Goal: Information Seeking & Learning: Understand process/instructions

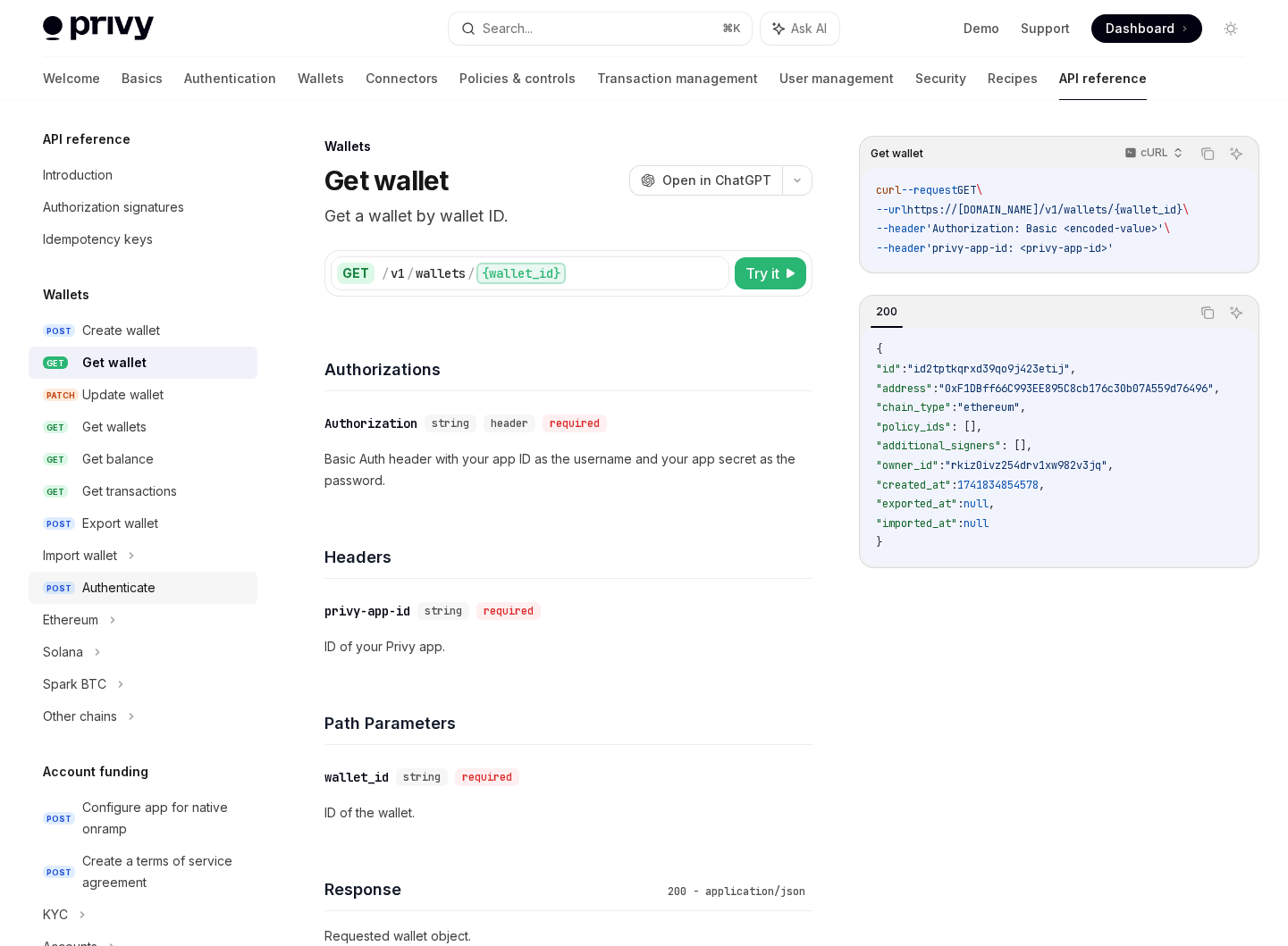
click at [183, 595] on div "Authenticate" at bounding box center [164, 588] width 165 height 22
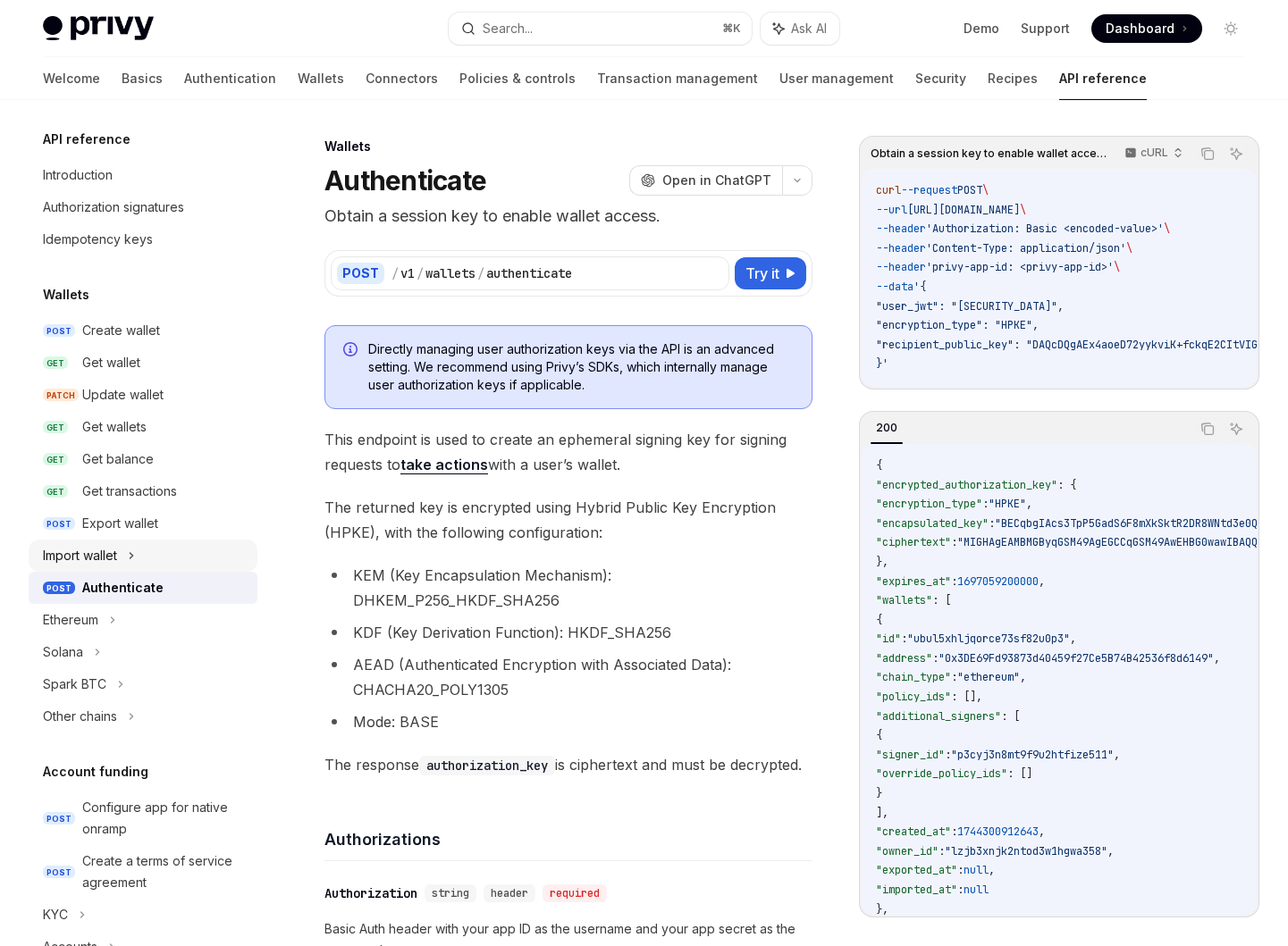
click at [174, 540] on div "Import wallet" at bounding box center [142, 555] width 229 height 32
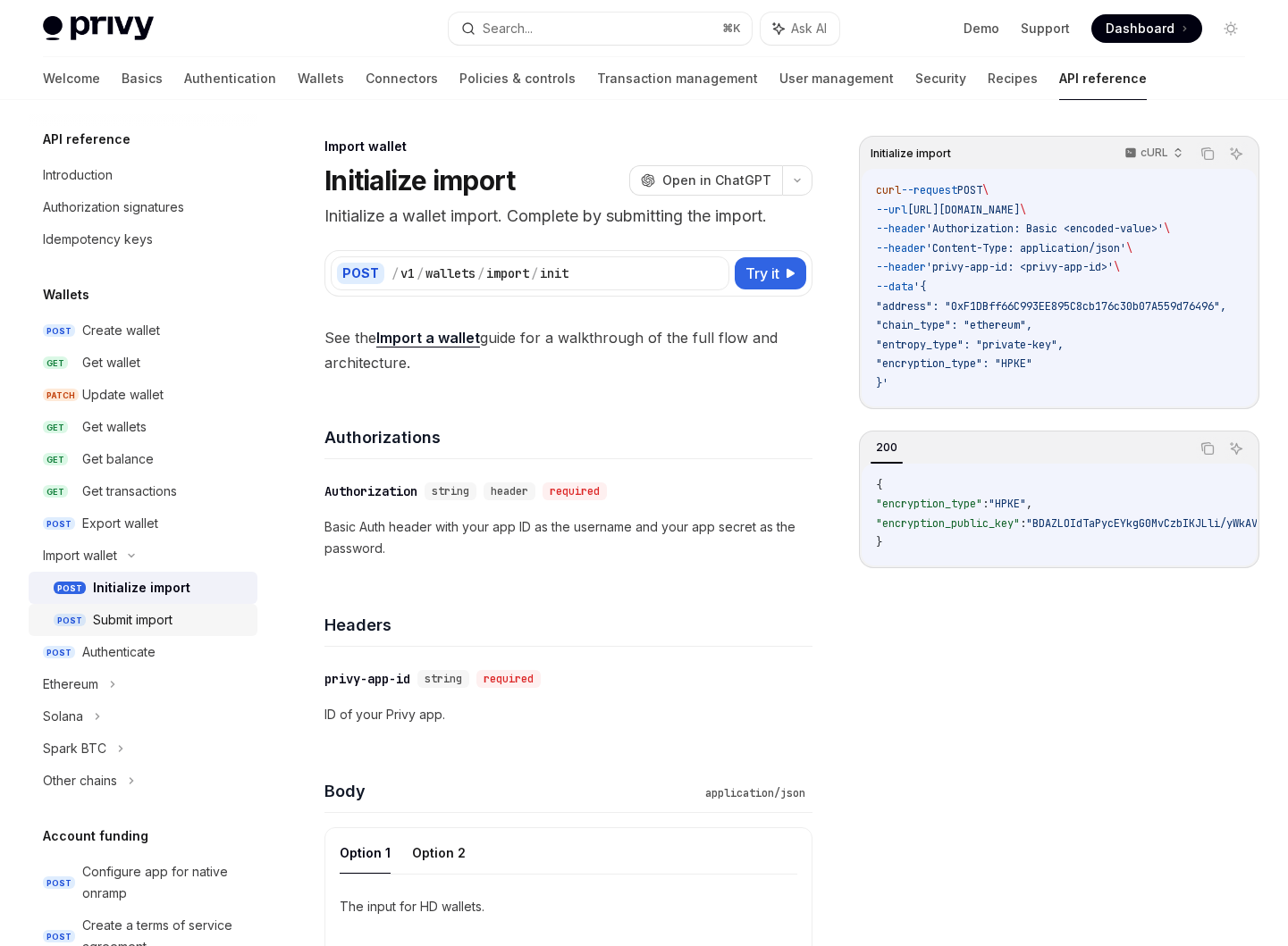
click at [183, 617] on div "Submit import" at bounding box center [169, 620] width 154 height 22
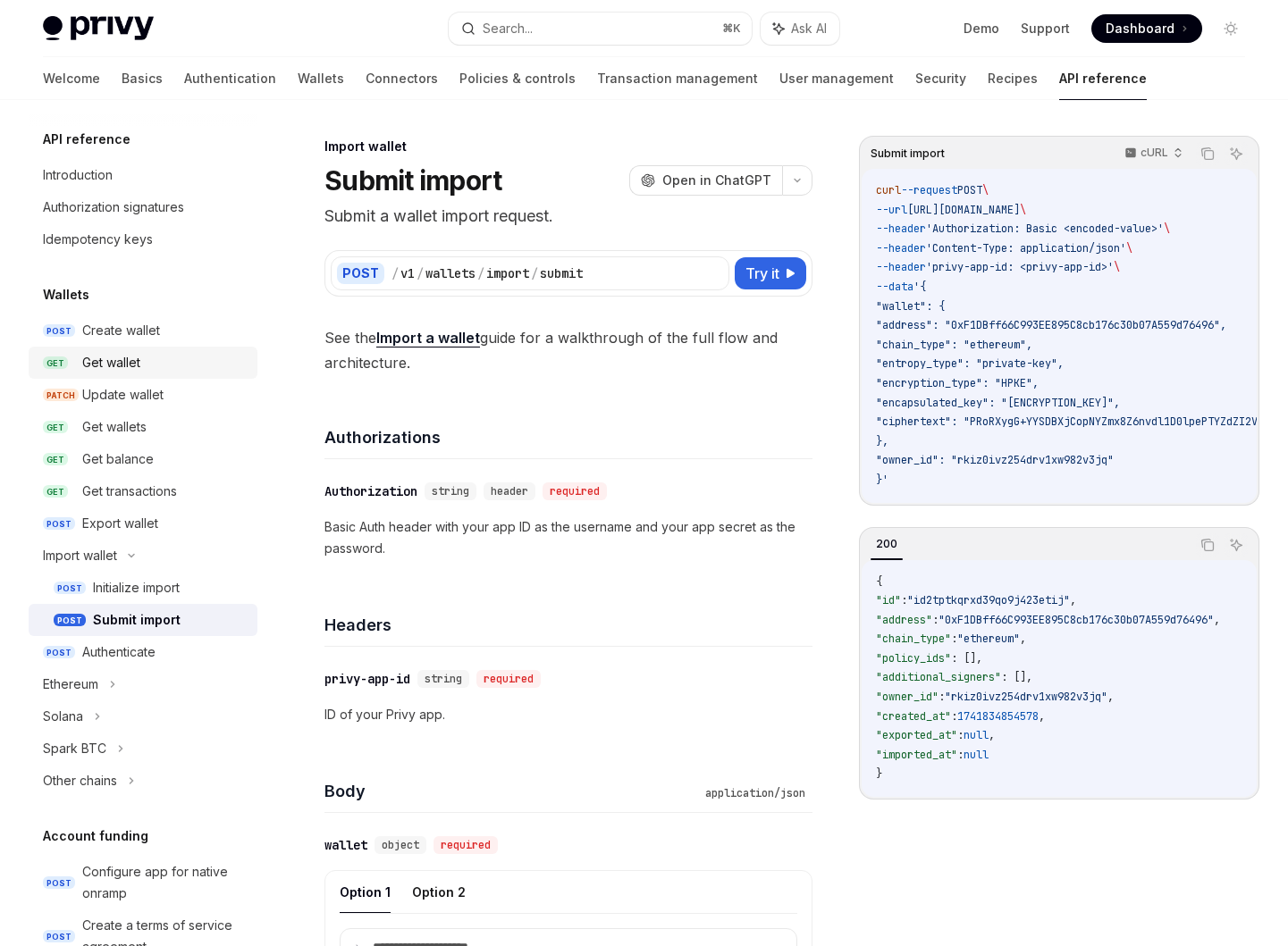
click at [139, 356] on div "Get wallet" at bounding box center [111, 363] width 58 height 22
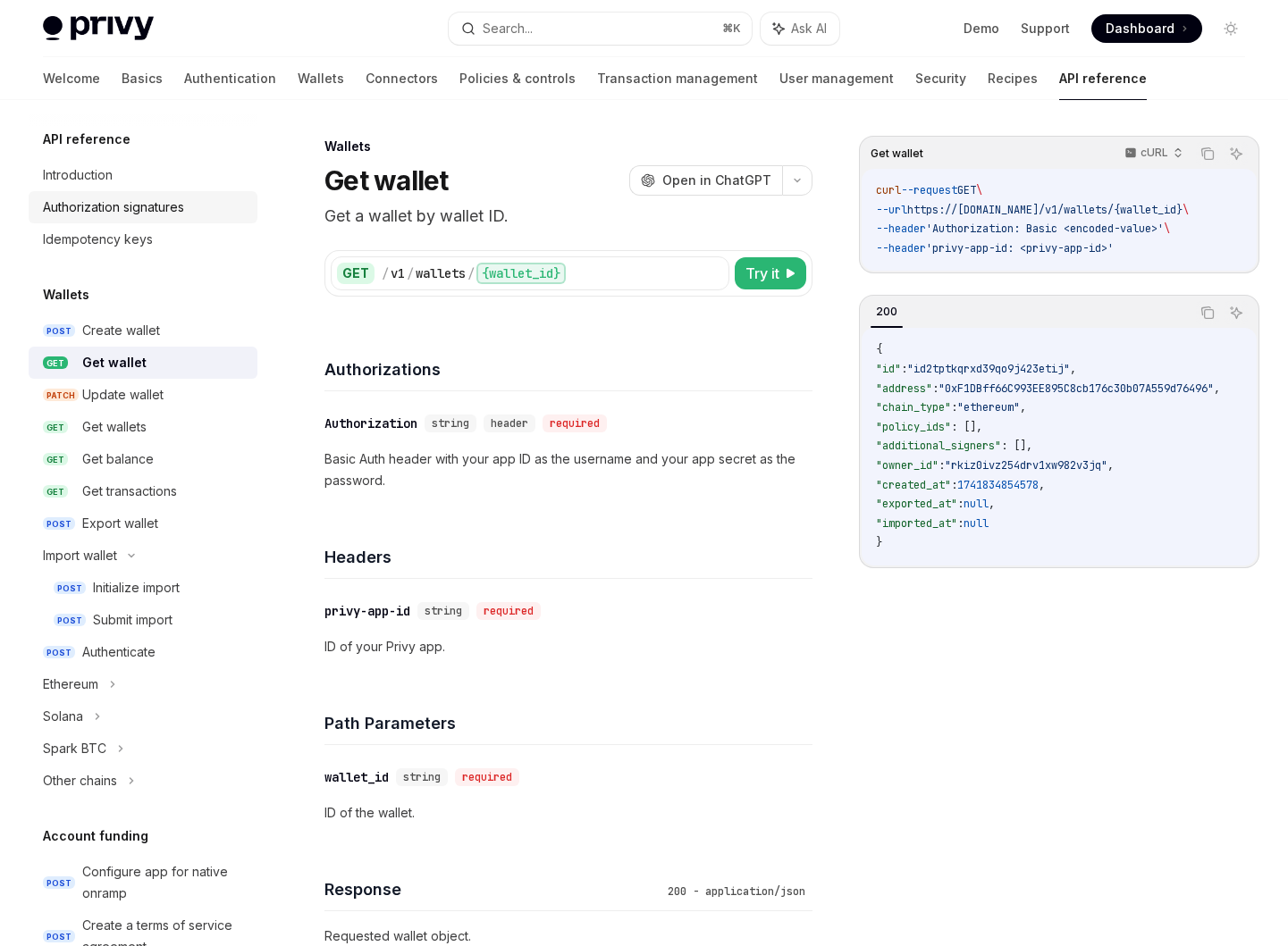
click at [127, 208] on div "Authorization signatures" at bounding box center [113, 208] width 141 height 22
type textarea "*"
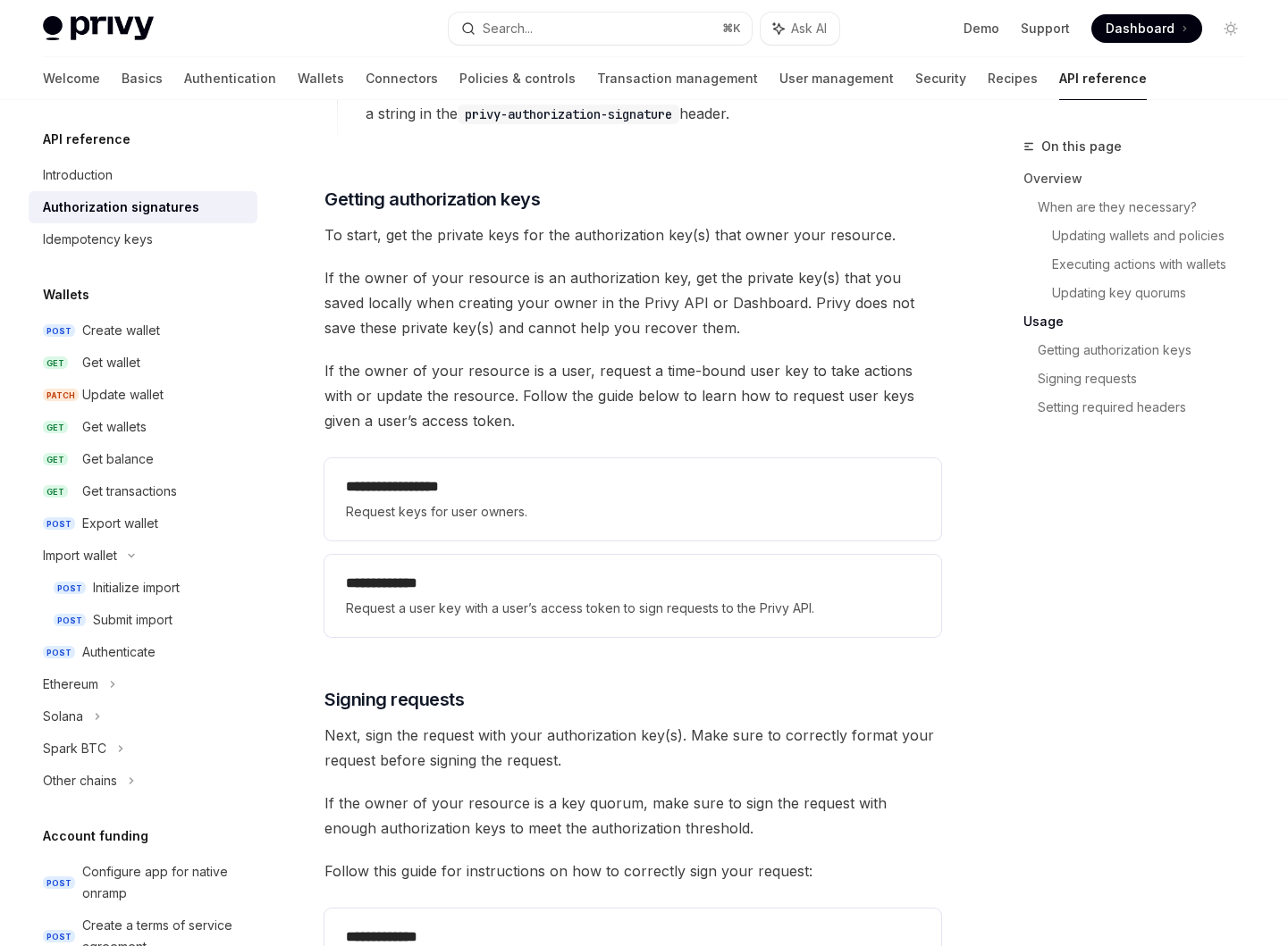
scroll to position [2170, 0]
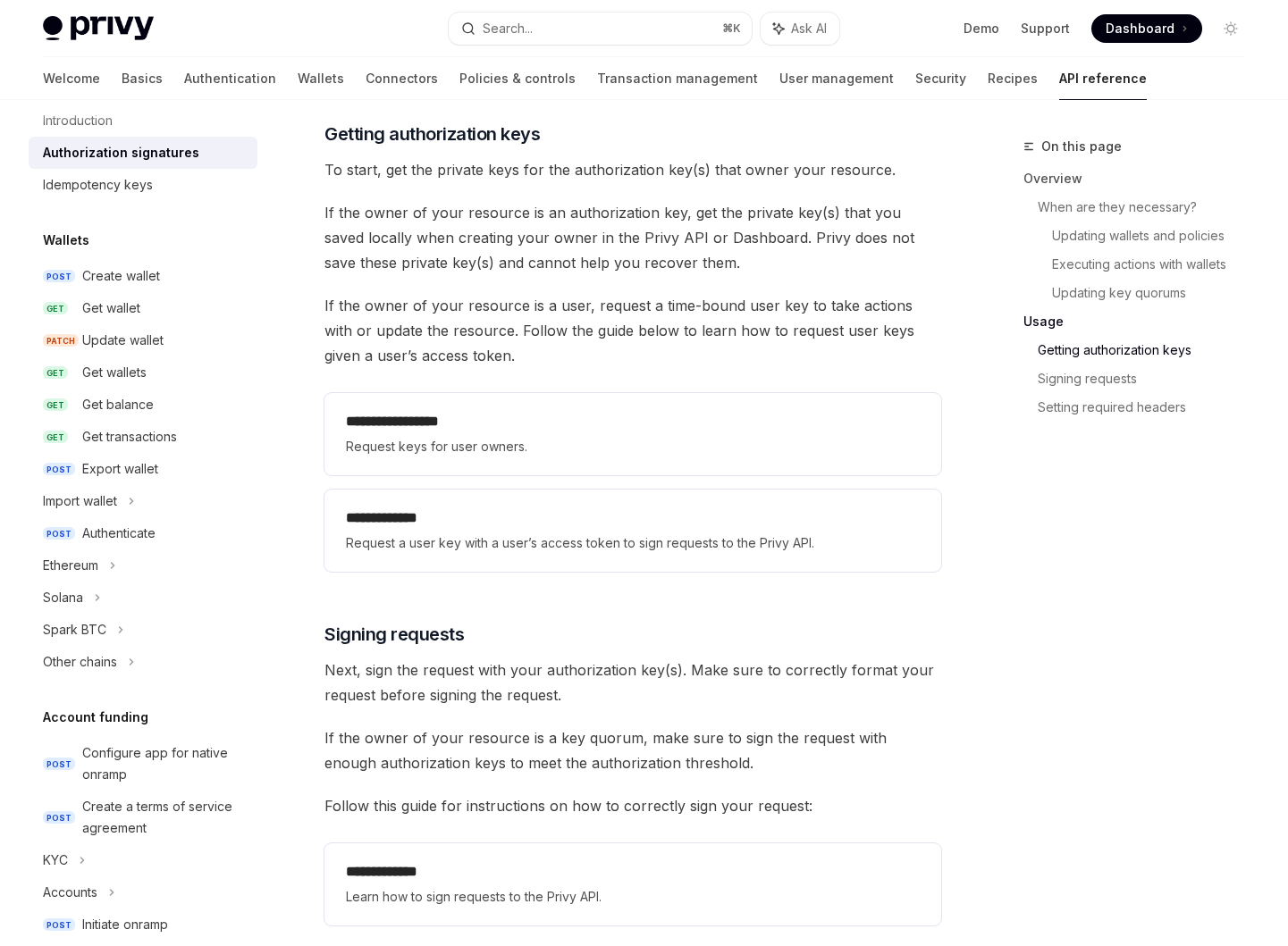
scroll to position [2233, 0]
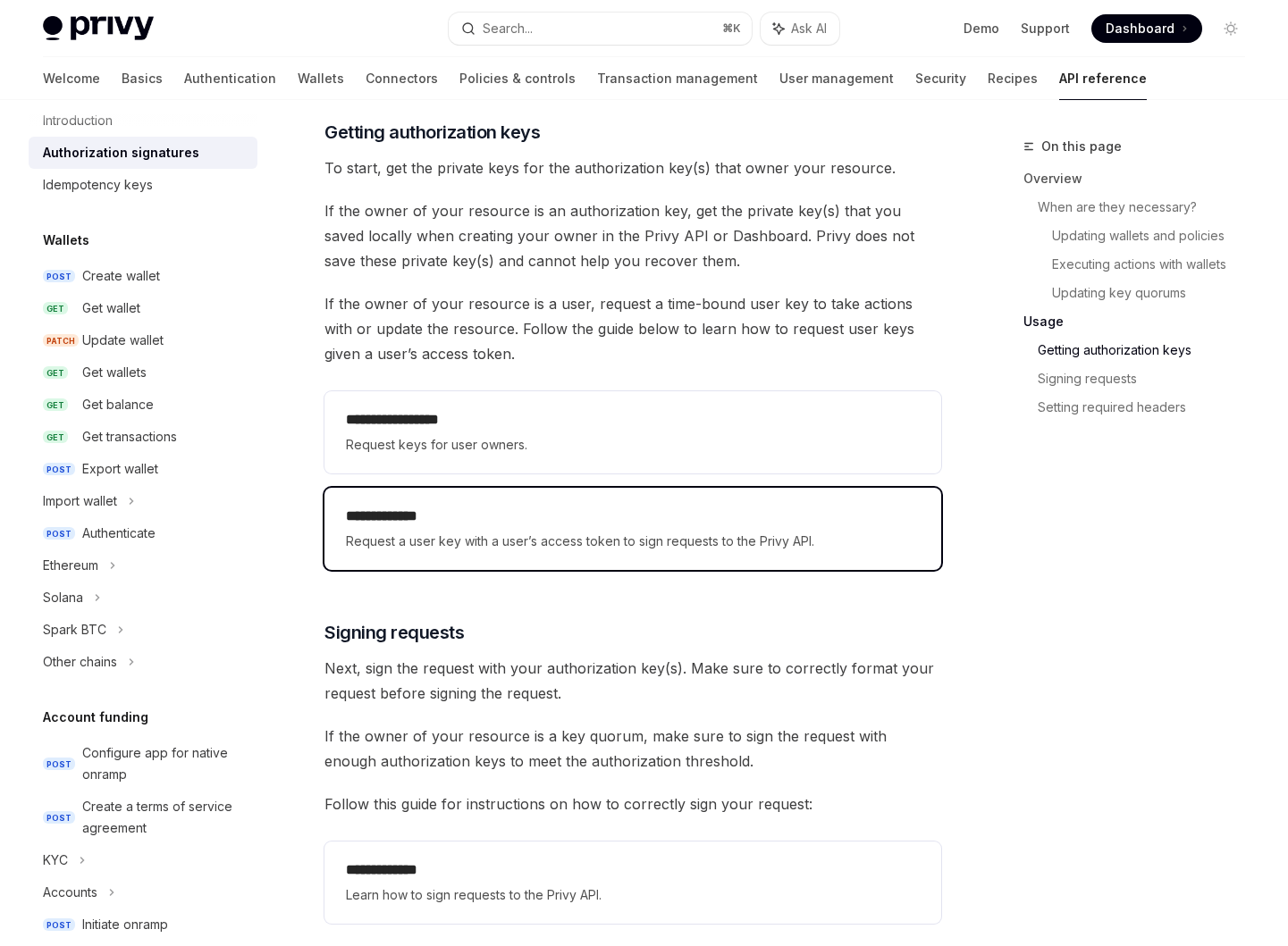
click at [456, 524] on h2 "**********" at bounding box center [633, 516] width 574 height 22
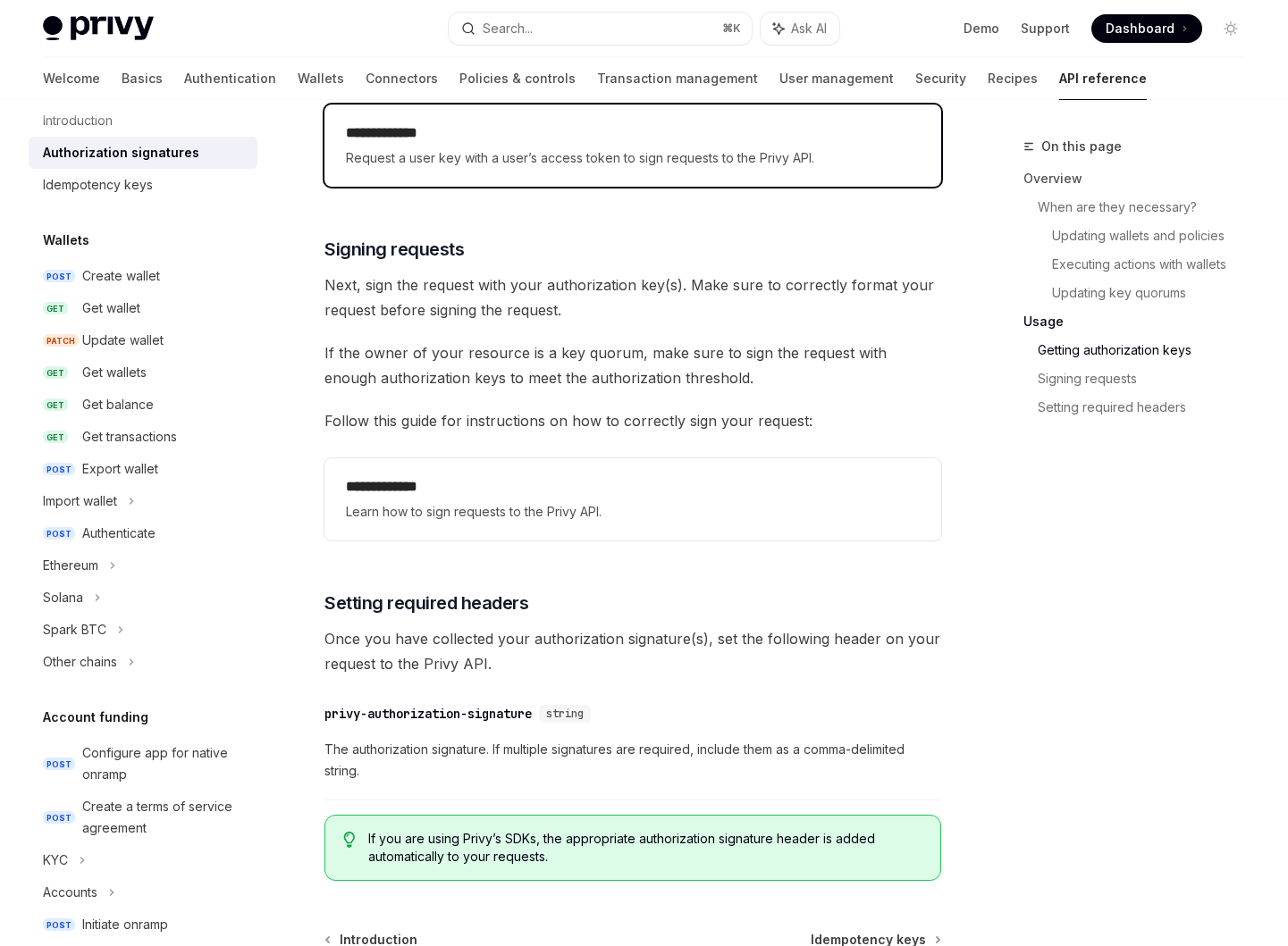
scroll to position [2628, 0]
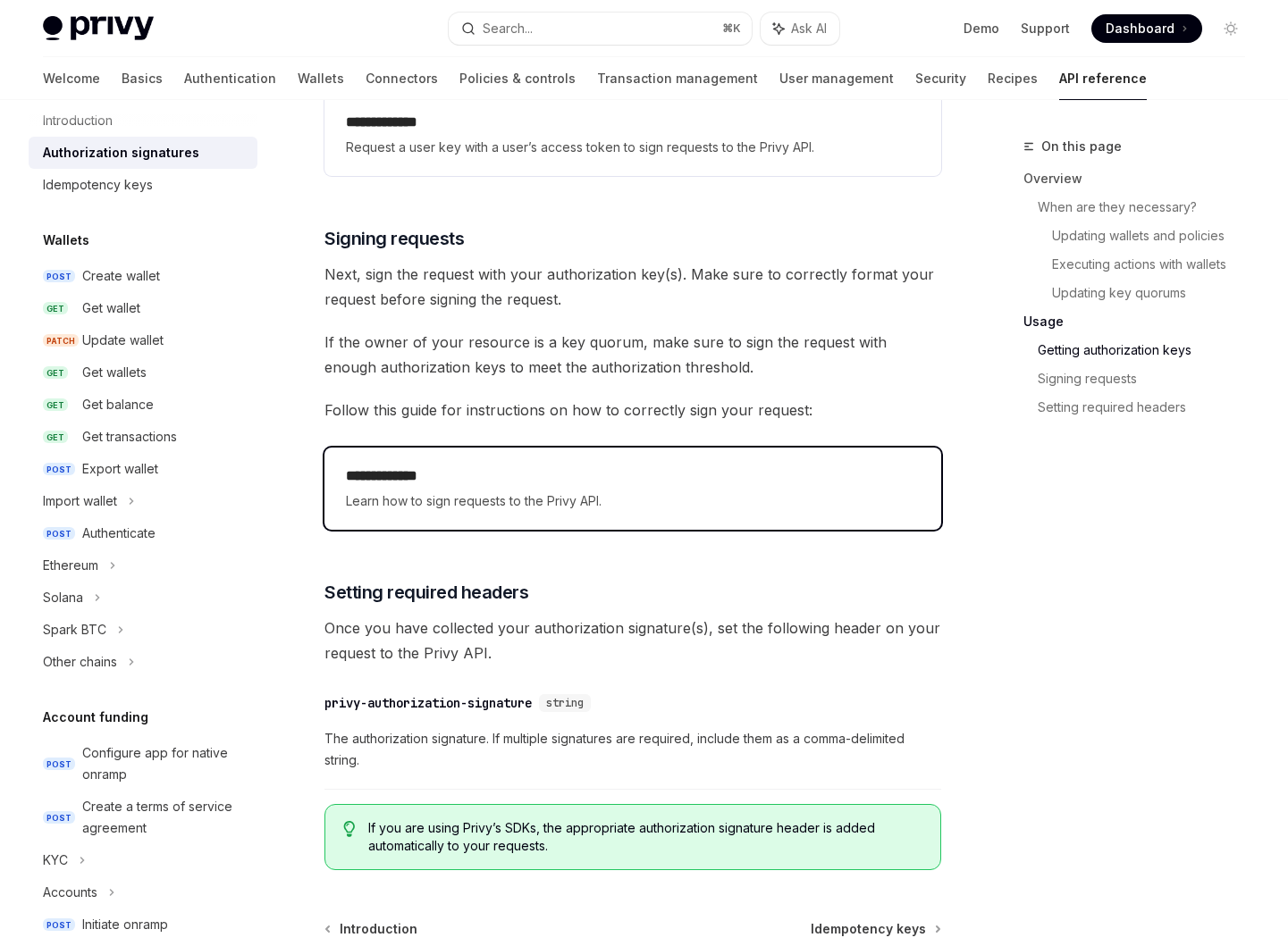
click at [456, 493] on span "Learn how to sign requests to the Privy API." at bounding box center [633, 502] width 574 height 22
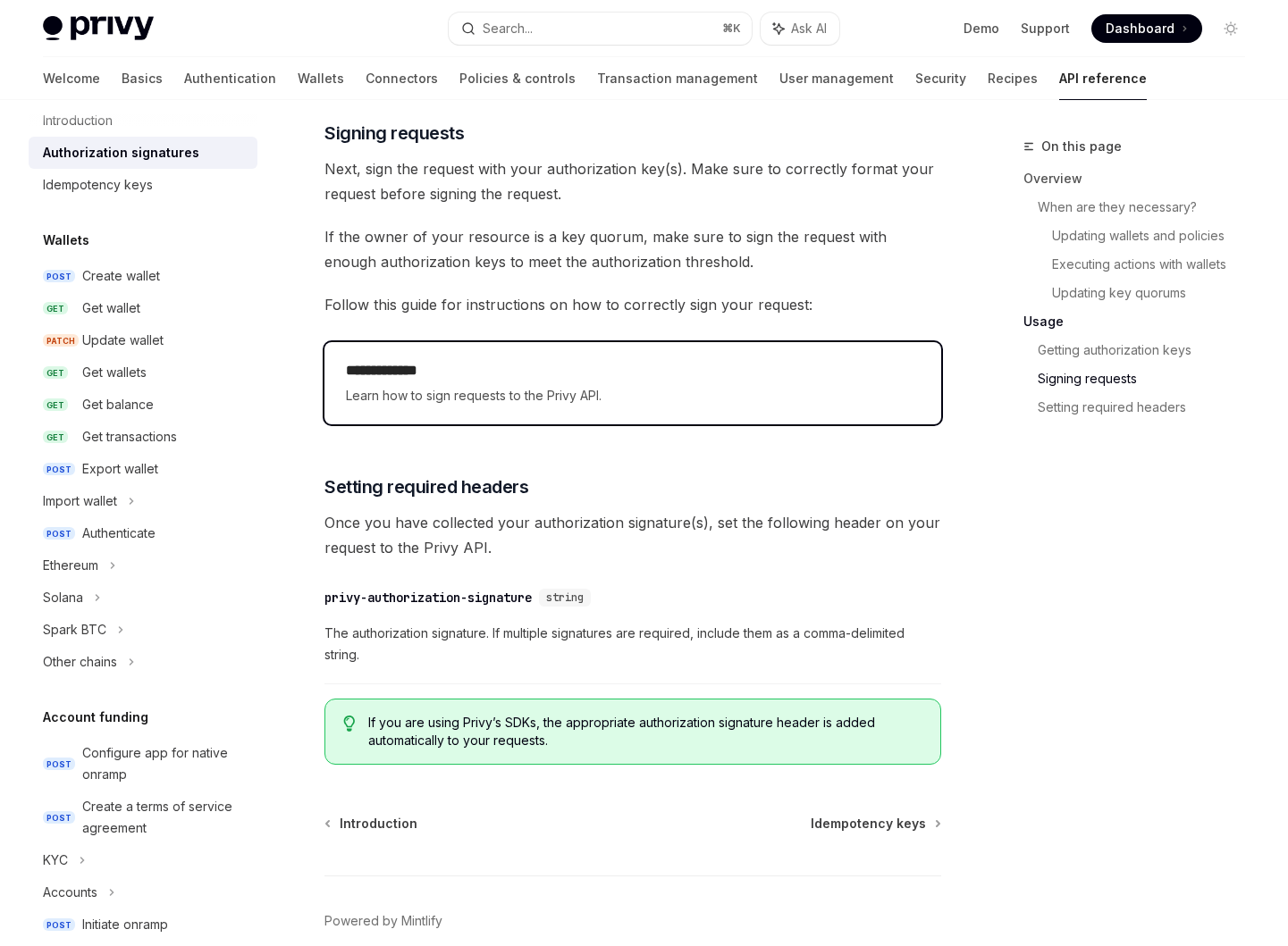
scroll to position [2734, 0]
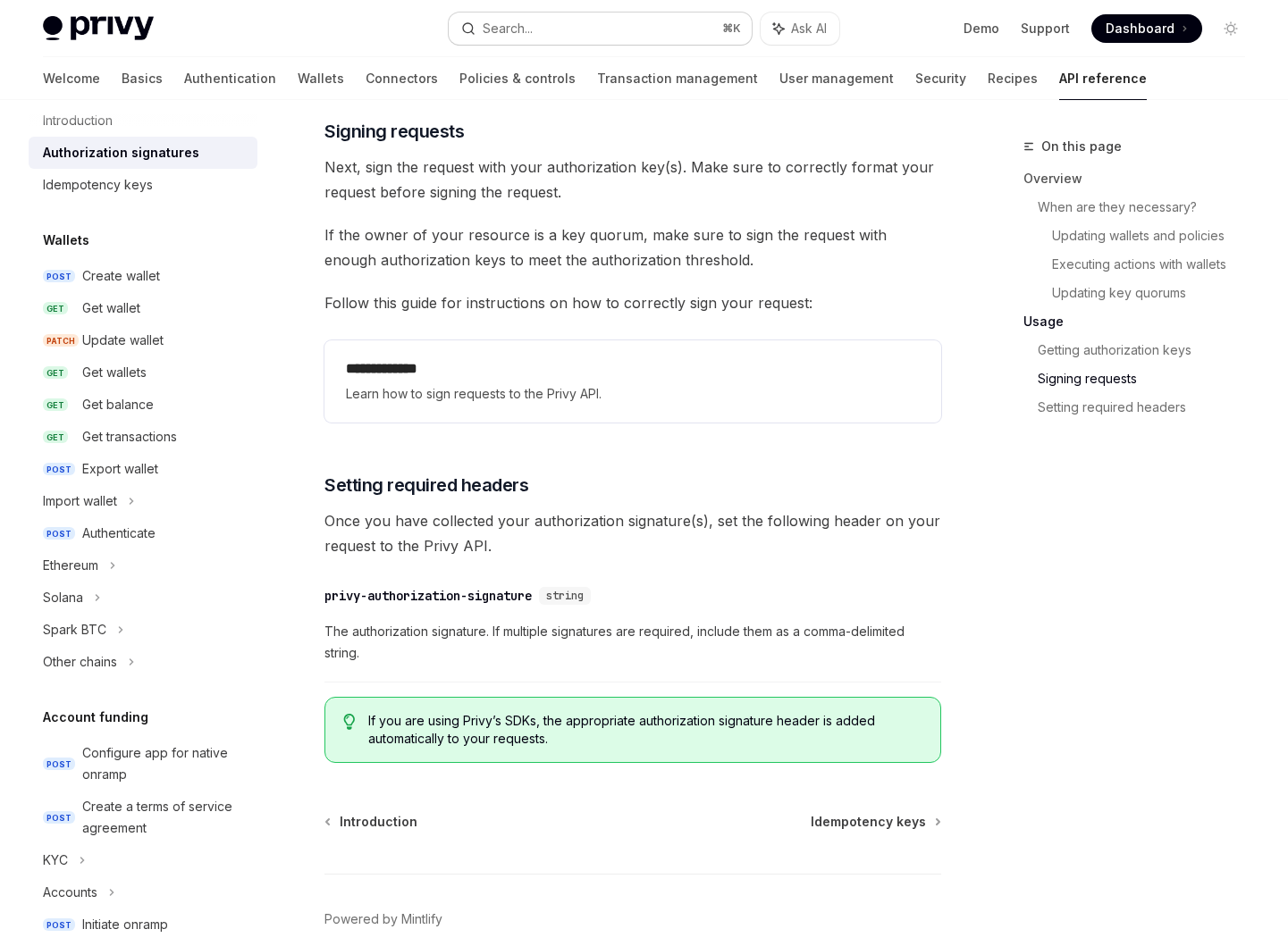
click at [580, 44] on button "Search... ⌘ K" at bounding box center [601, 28] width 304 height 32
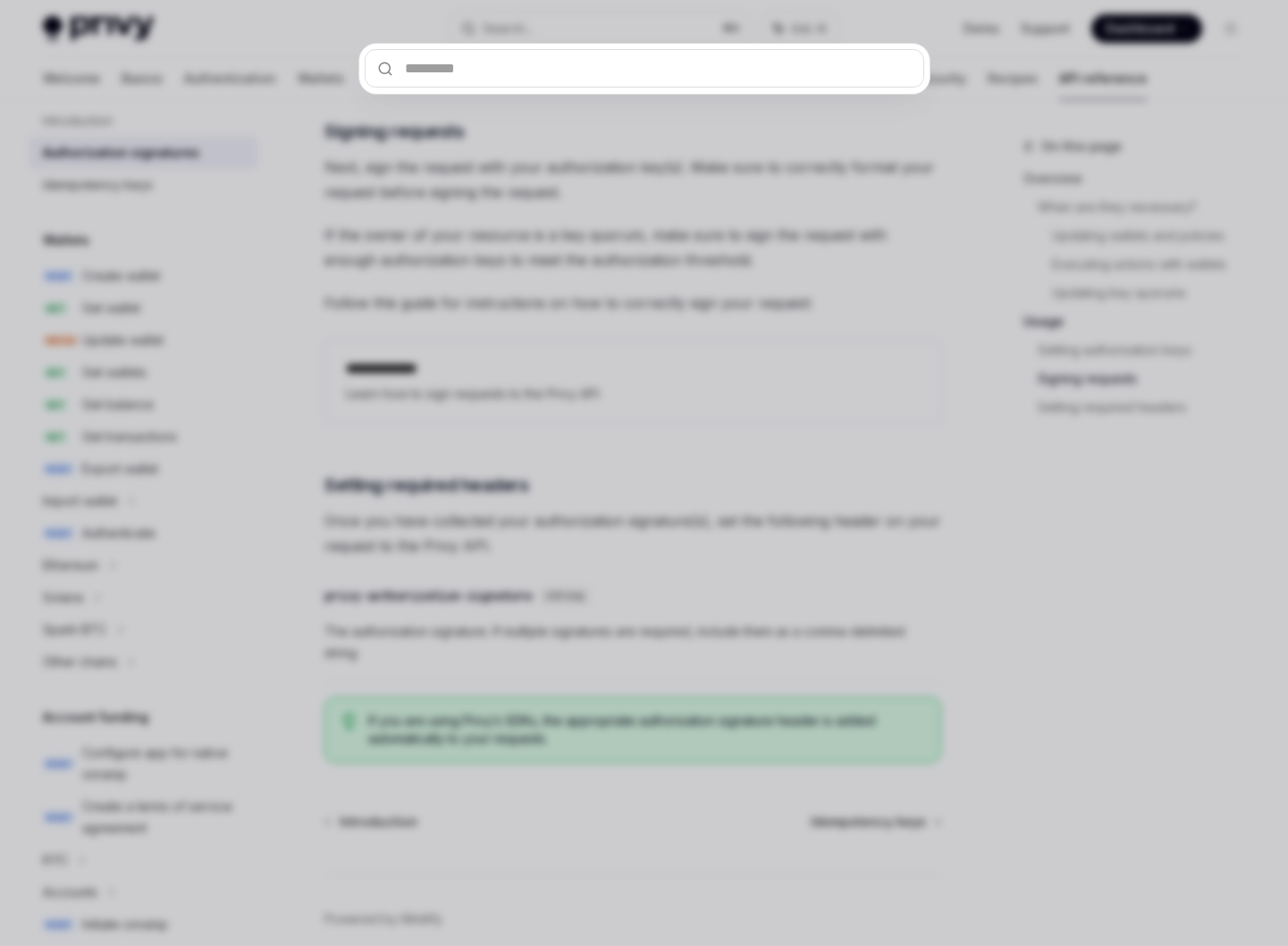
type input "**********"
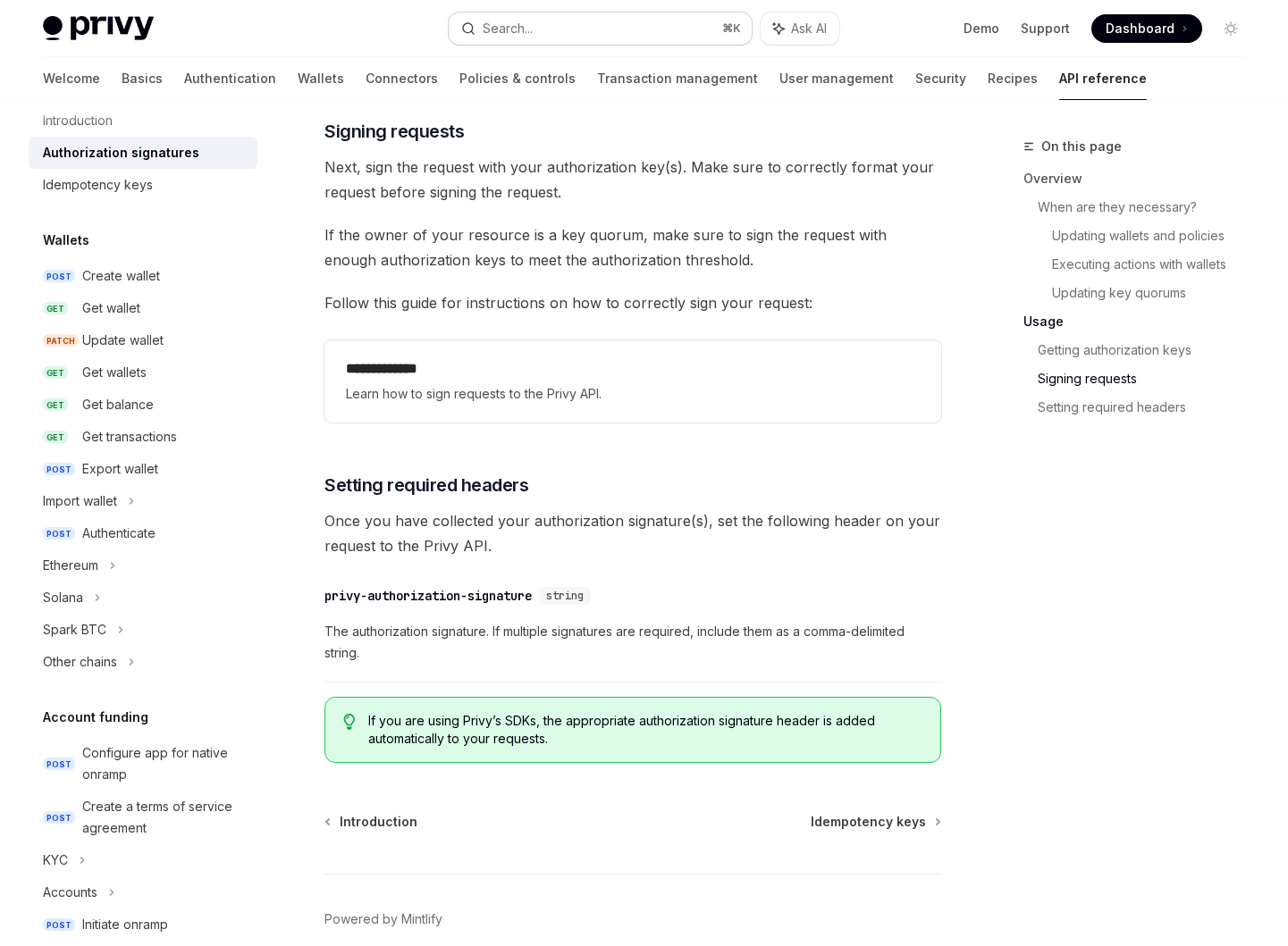
type textarea "*"
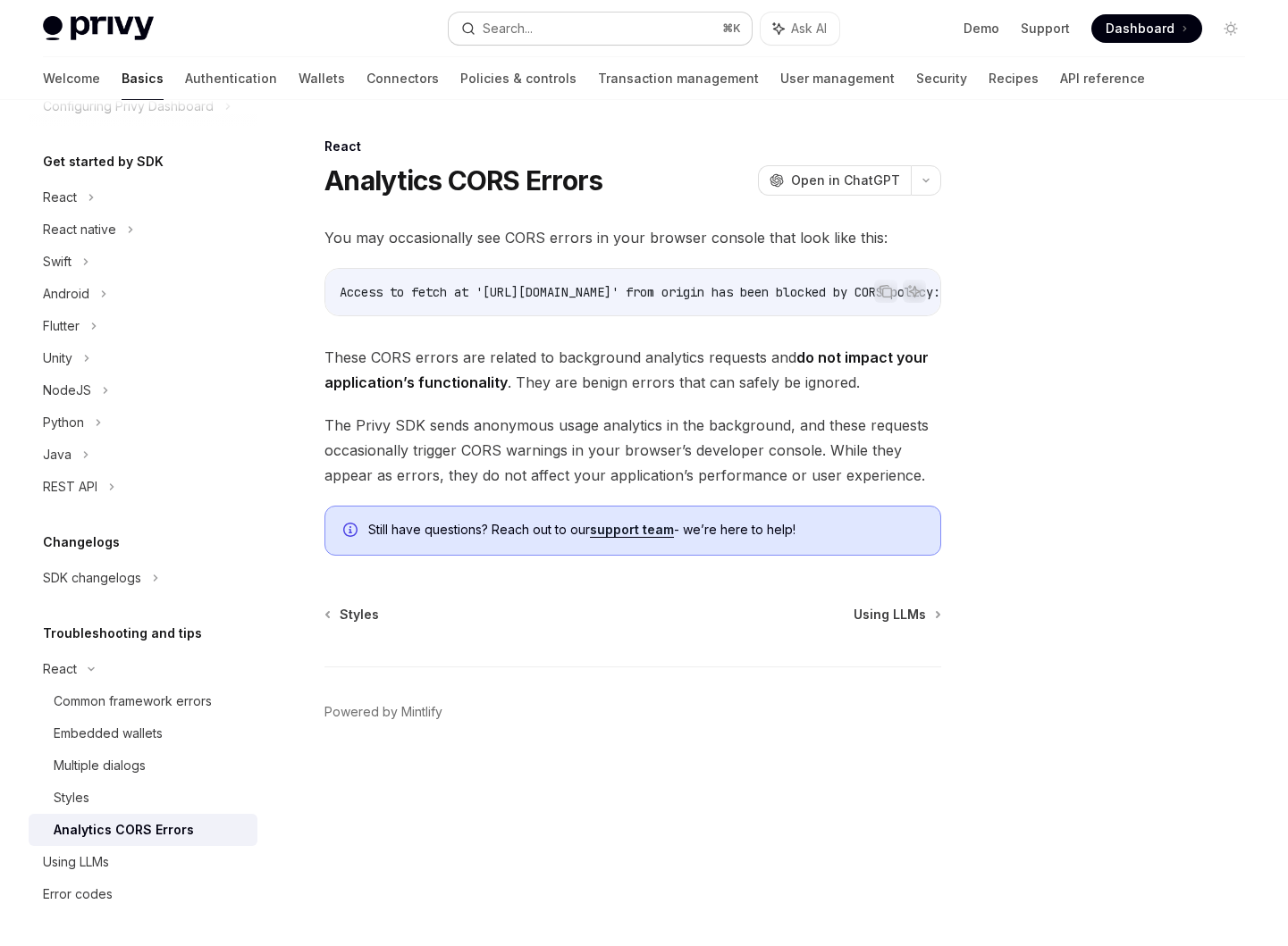
click at [554, 36] on button "Search... ⌘ K" at bounding box center [601, 28] width 304 height 32
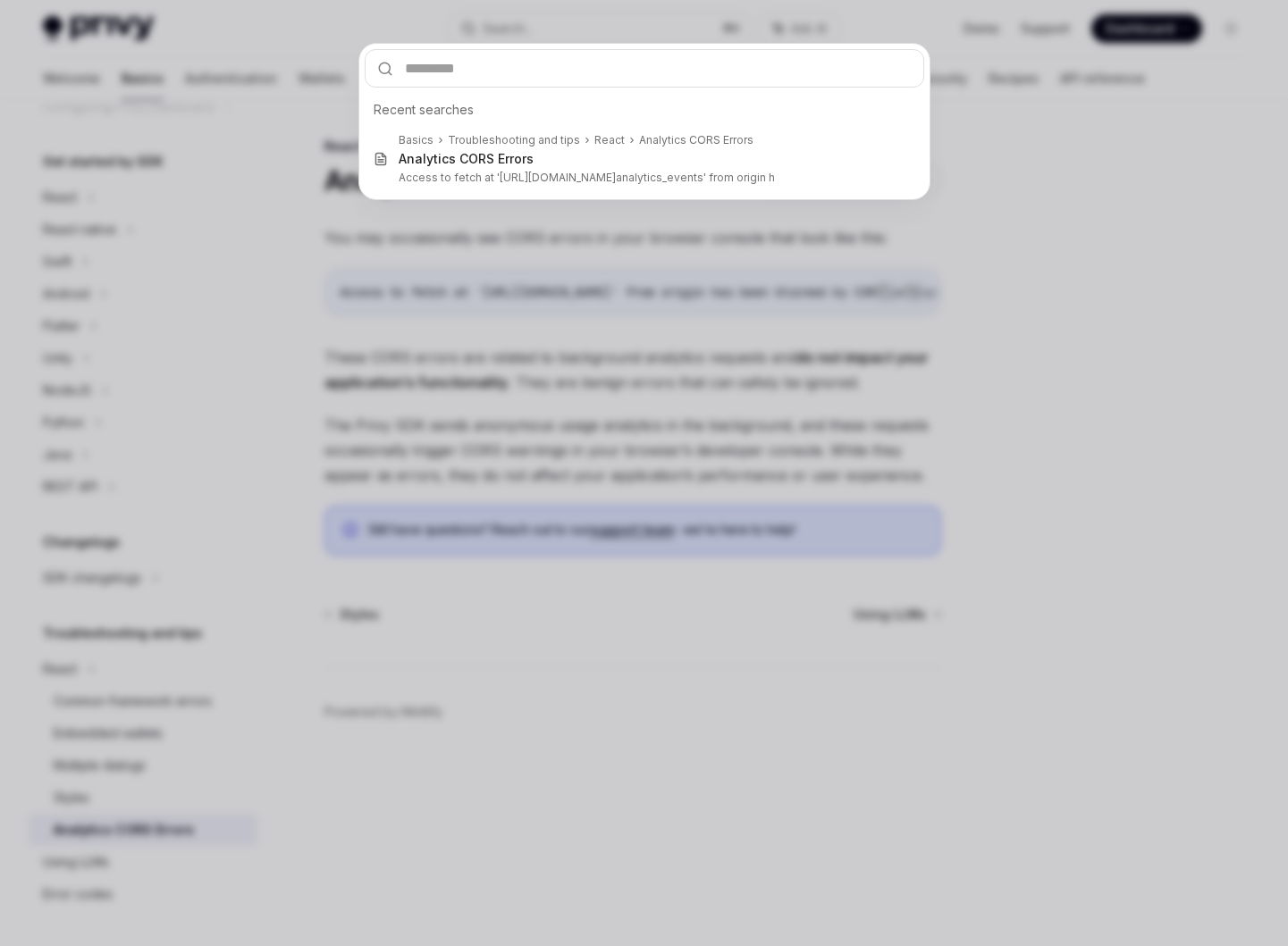
click at [588, 359] on div "Recent searches Basics Troubleshooting and tips React Analytics CORS Errors Ana…" at bounding box center [644, 473] width 1288 height 946
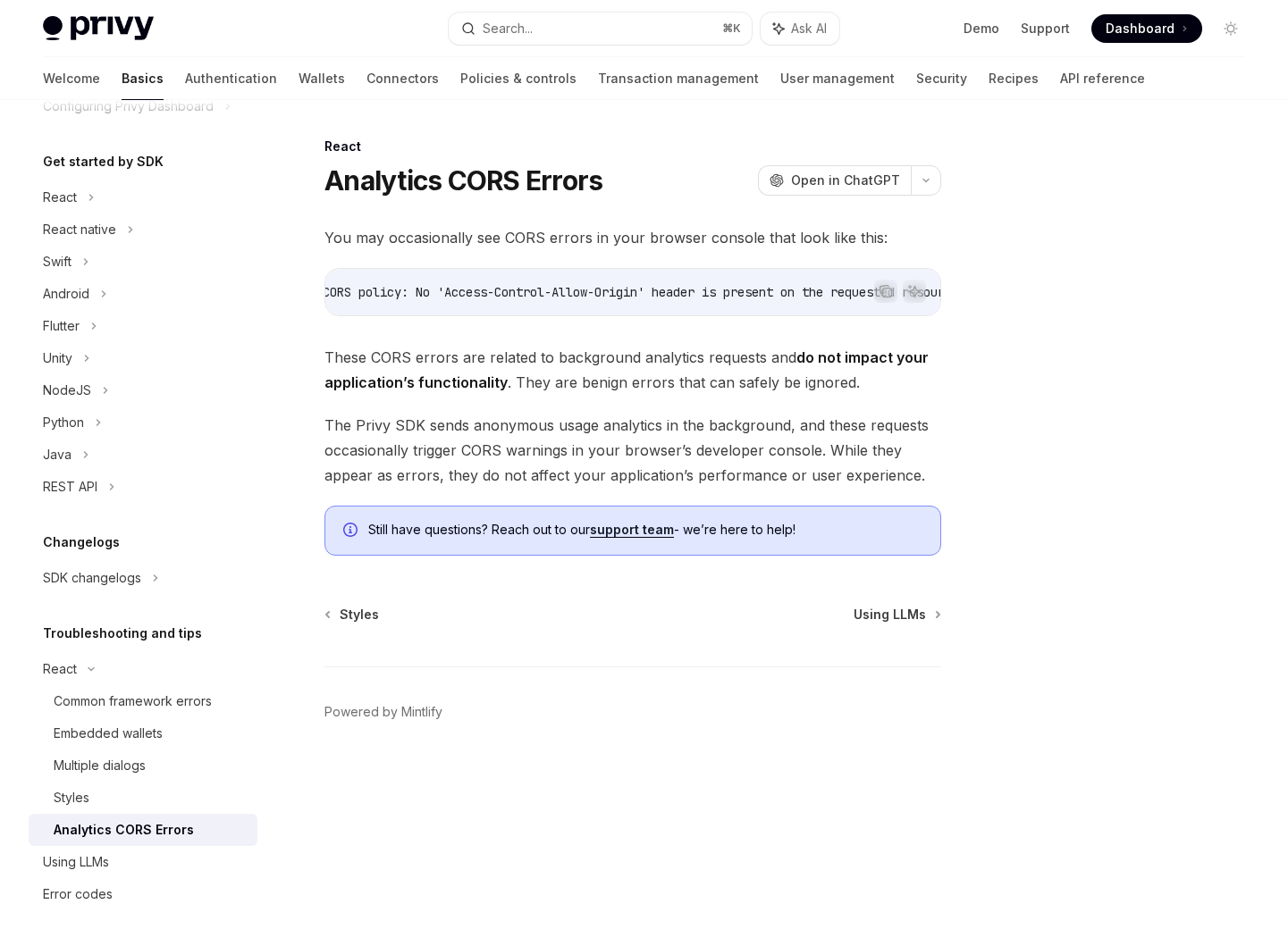
scroll to position [0, 531]
click at [598, 35] on button "Search... ⌘ K" at bounding box center [601, 28] width 304 height 32
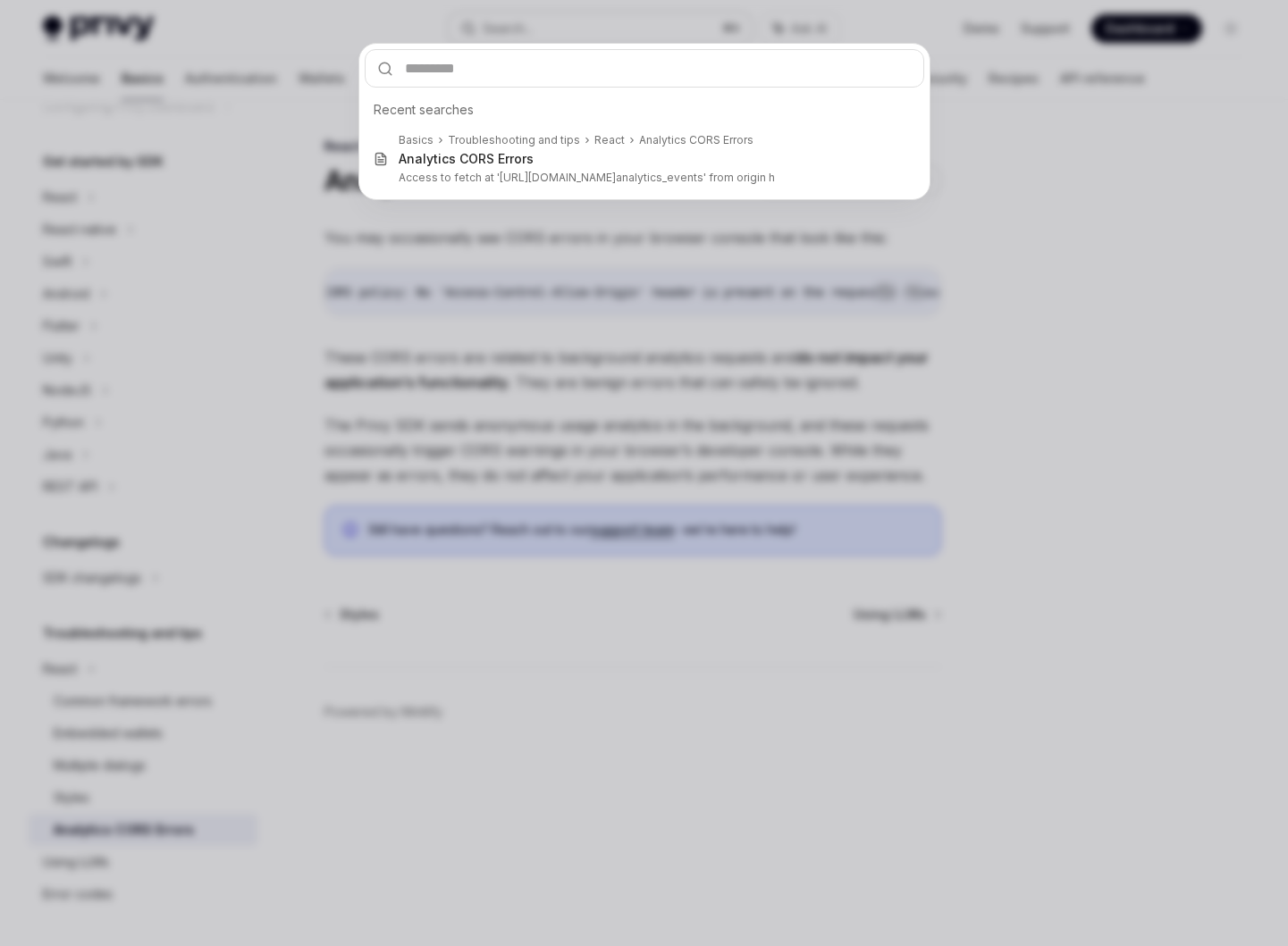
type input "**********"
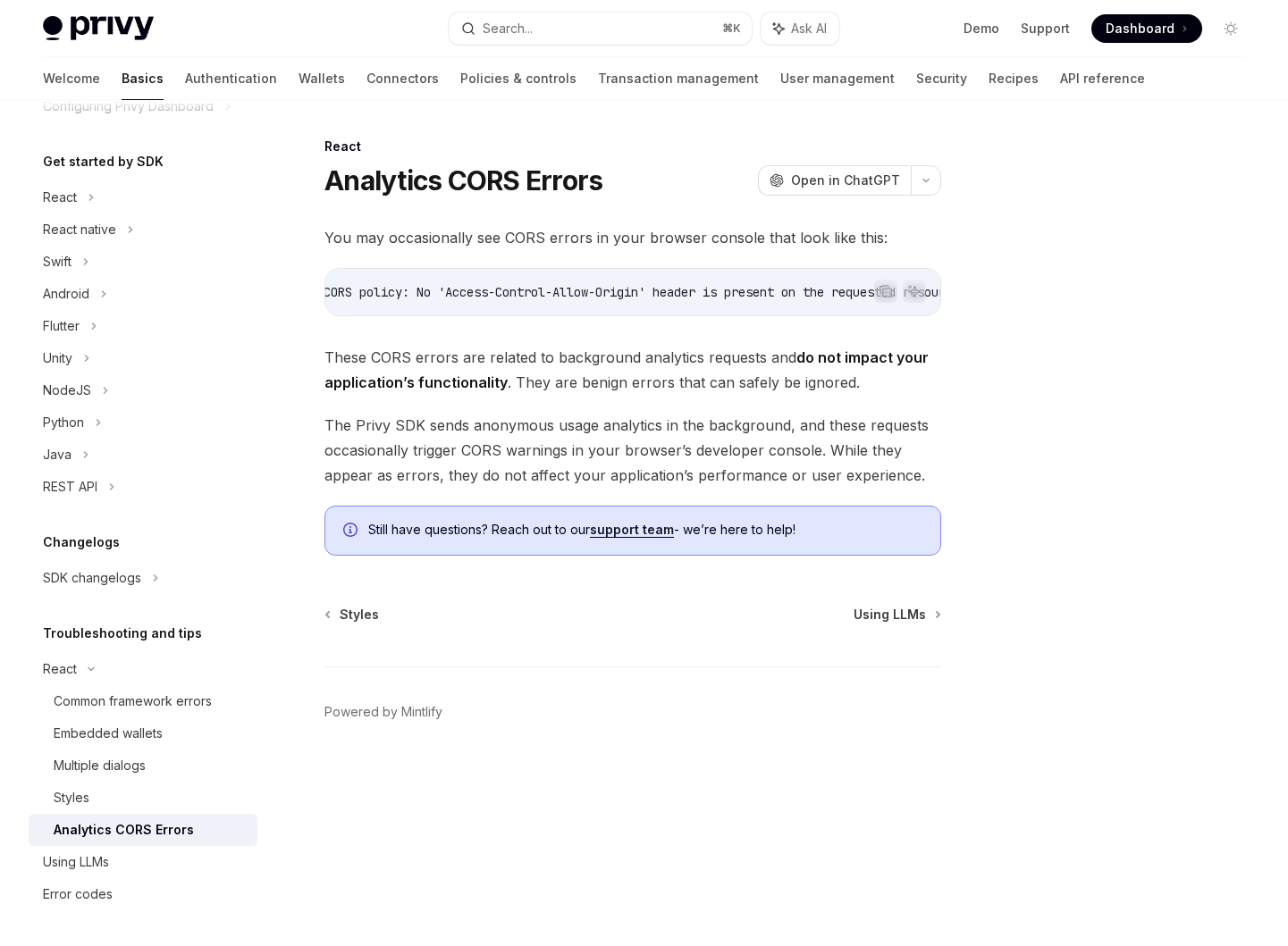
type textarea "*"
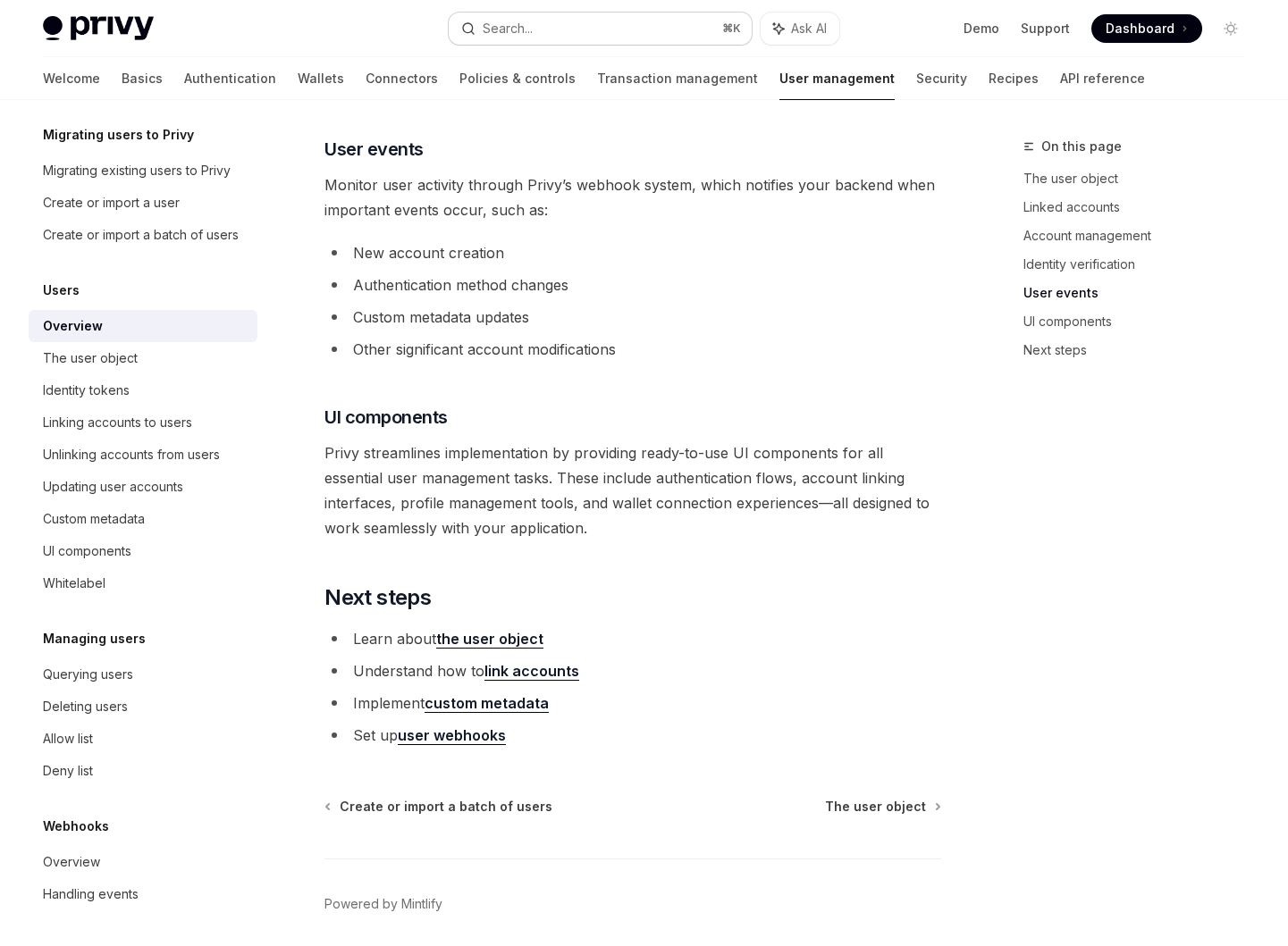
click at [579, 22] on button "Search... ⌘ K" at bounding box center [601, 28] width 304 height 32
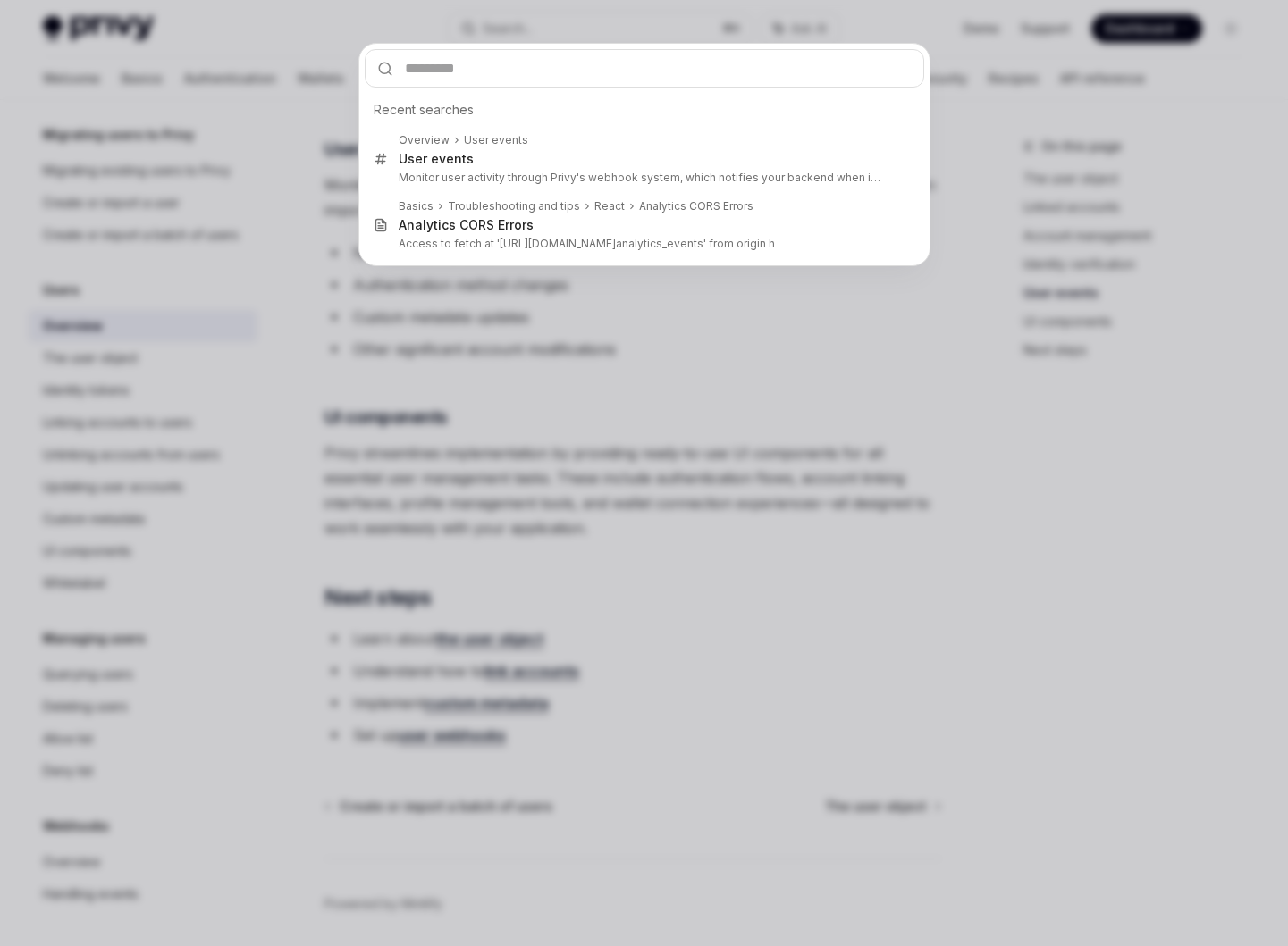
type input "**********"
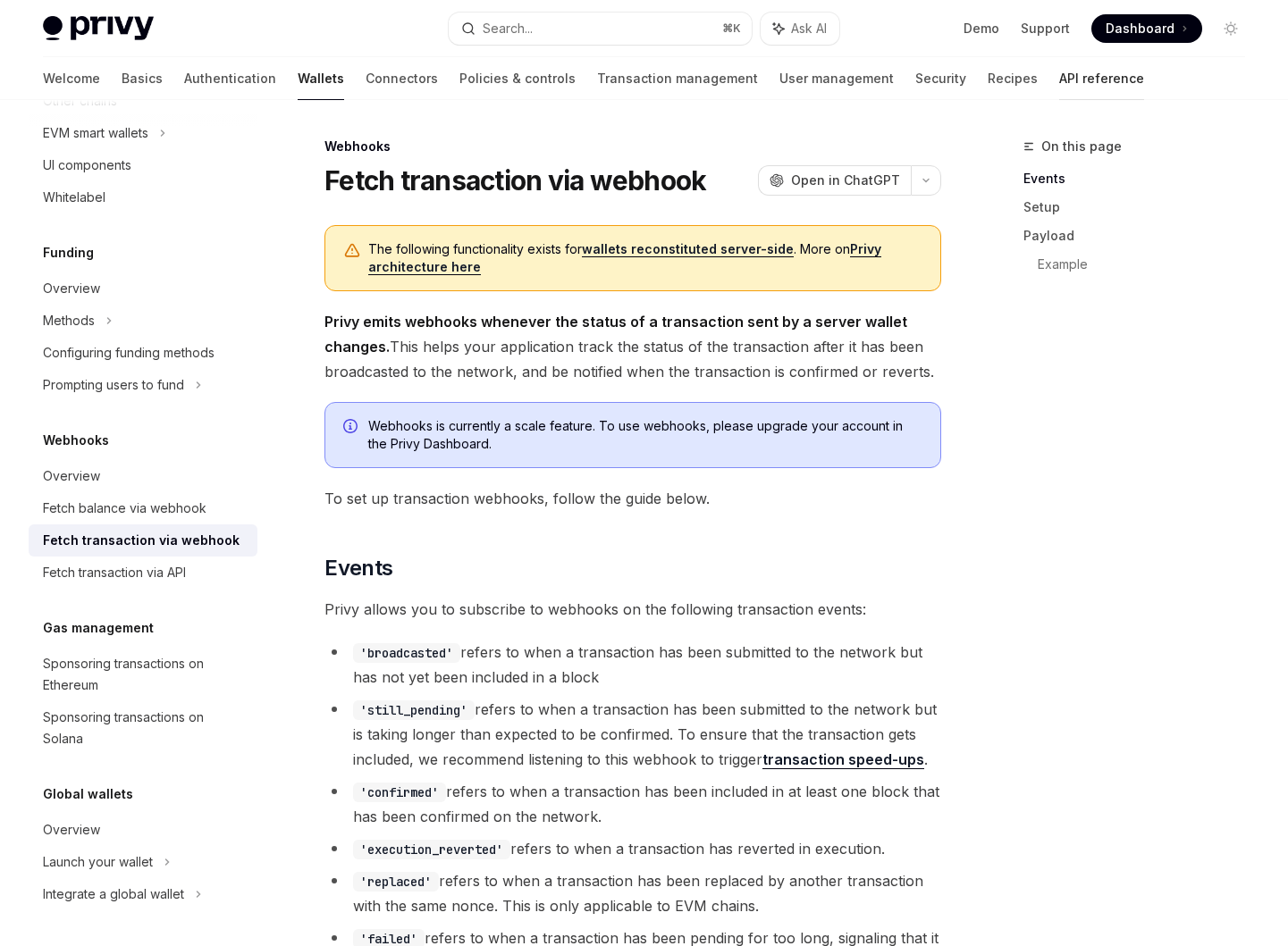
click at [1059, 71] on link "API reference" at bounding box center [1101, 78] width 85 height 43
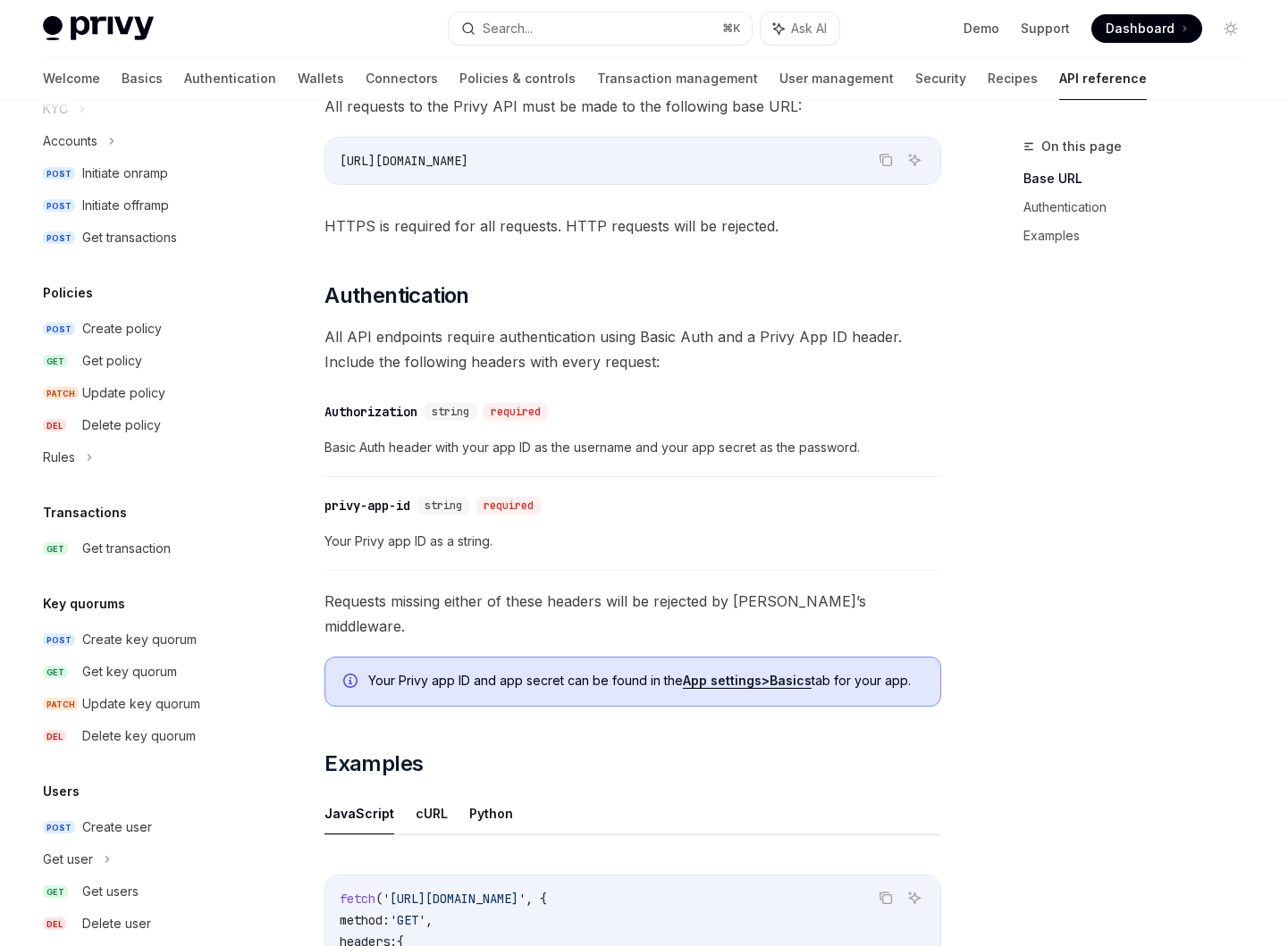
scroll to position [900, 0]
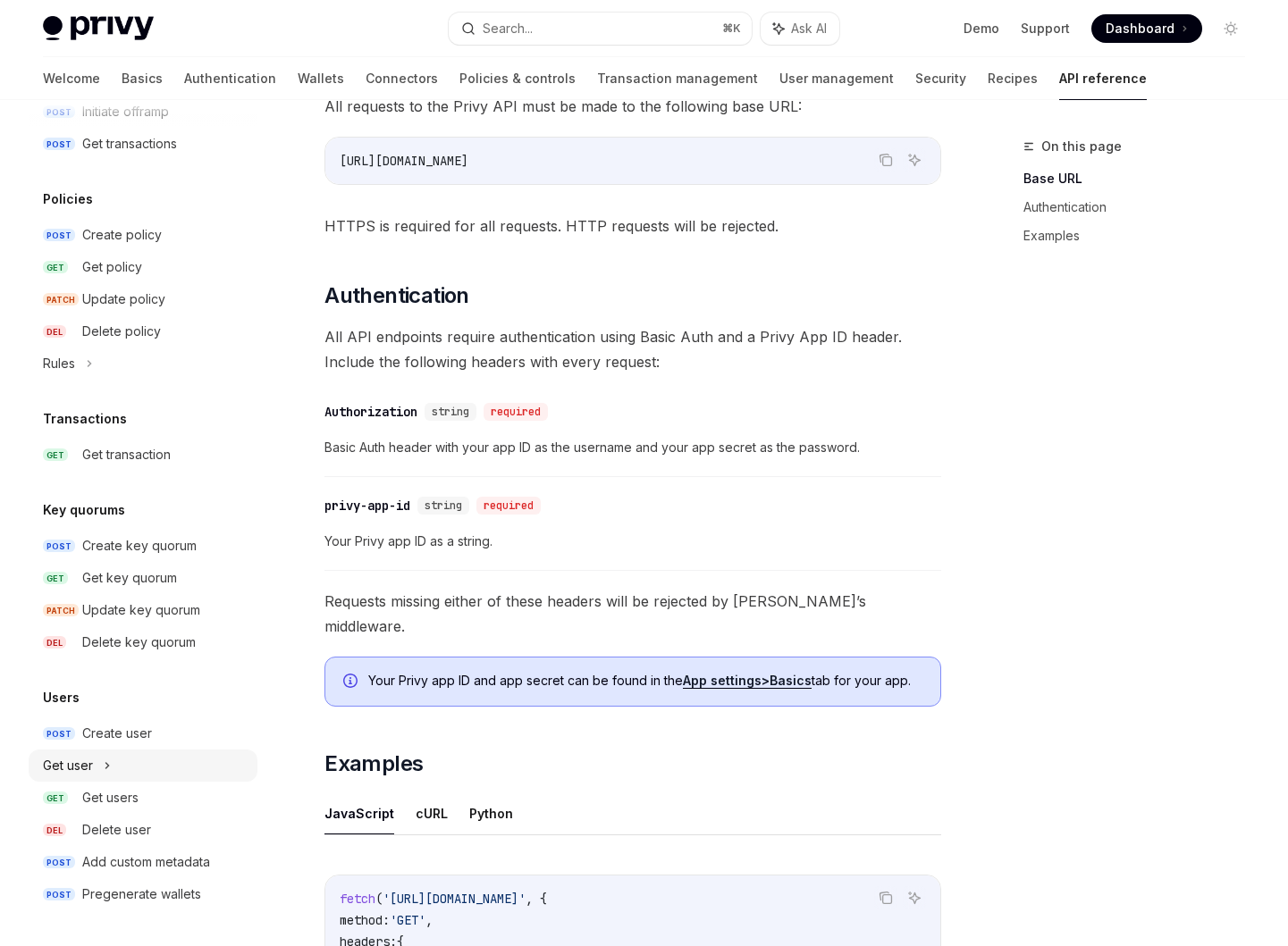
click at [132, 759] on div "Get user" at bounding box center [142, 765] width 229 height 32
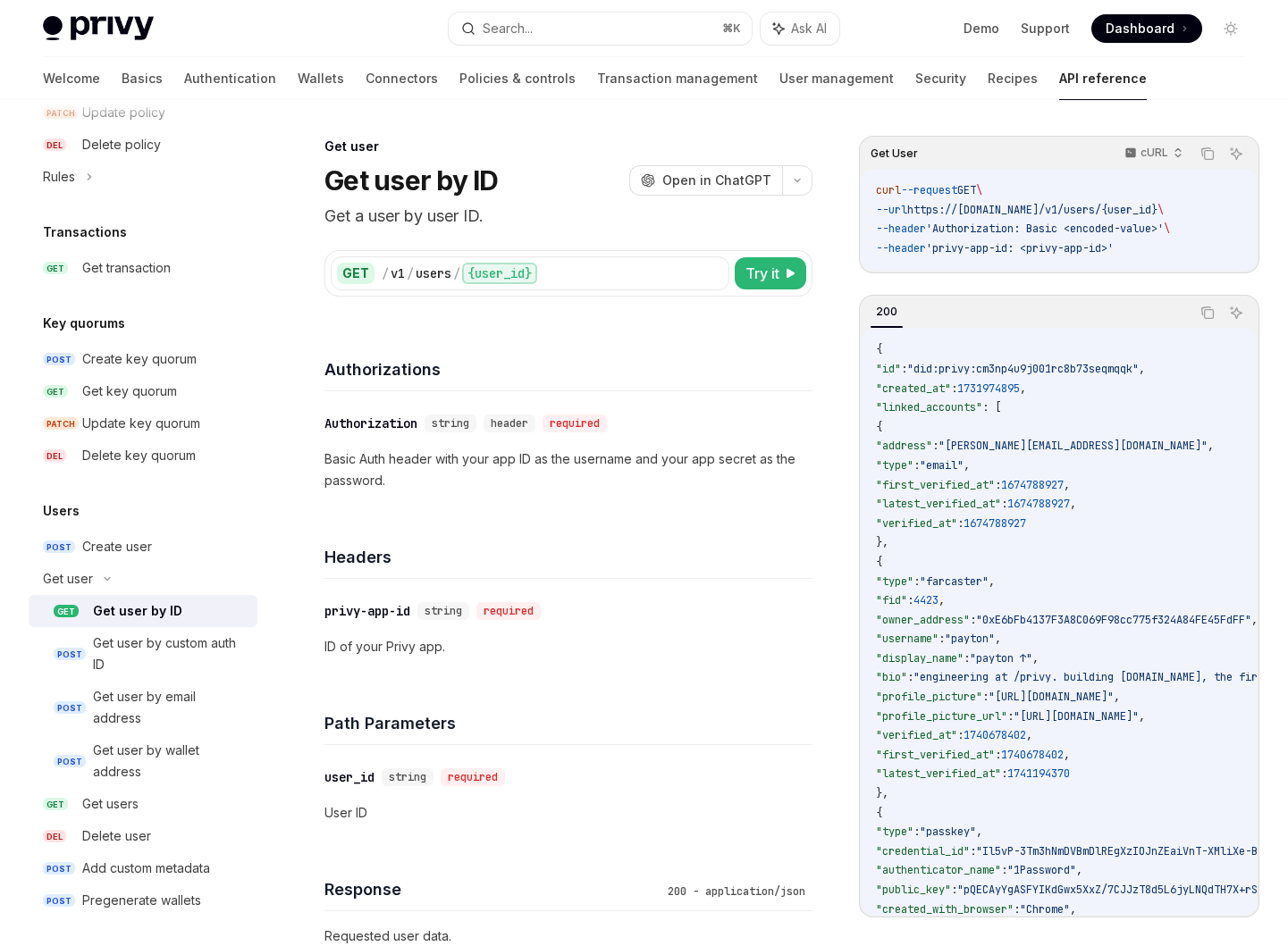
scroll to position [1093, 0]
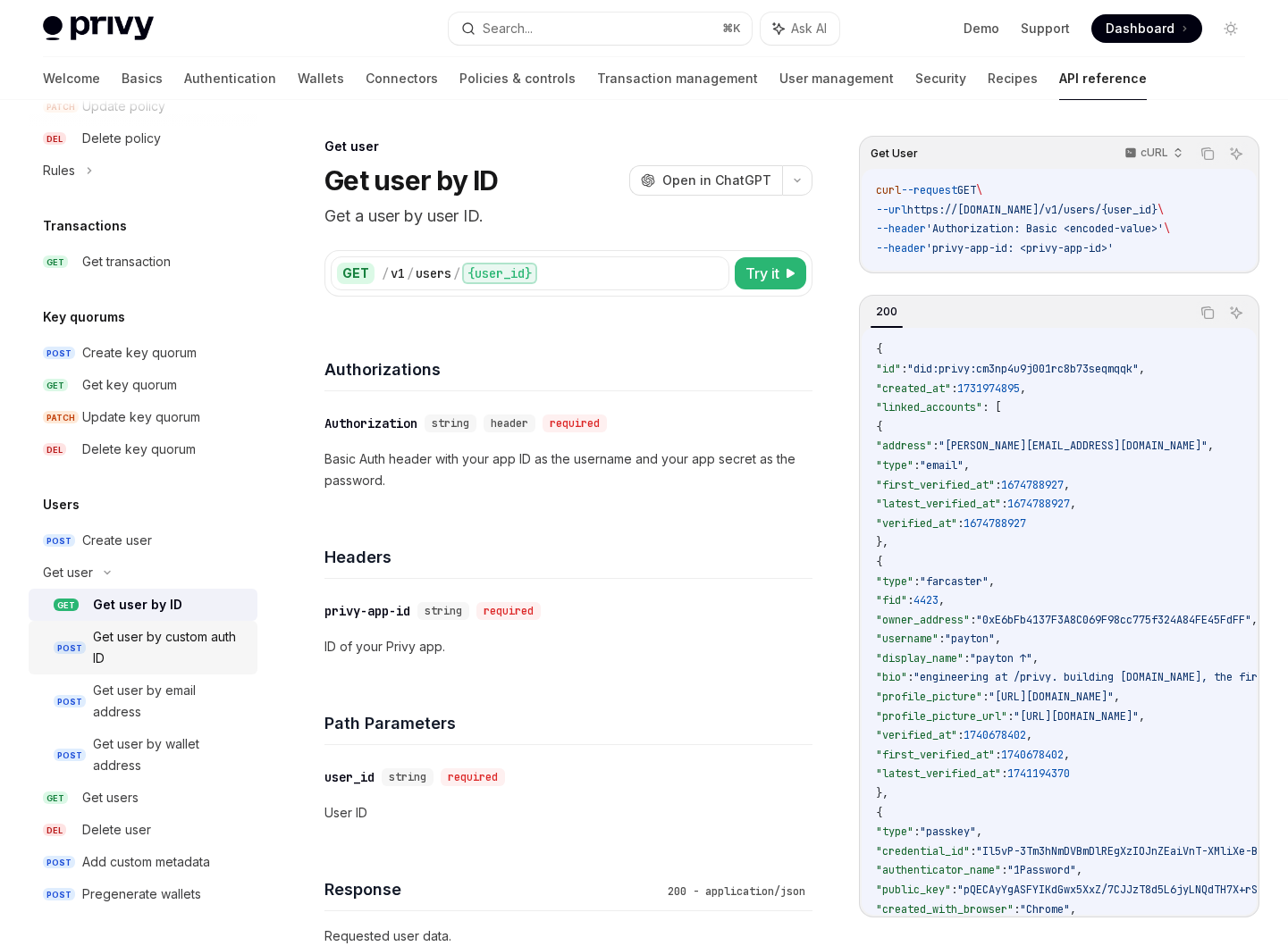
click at [170, 644] on div "Get user by custom auth ID" at bounding box center [169, 647] width 154 height 43
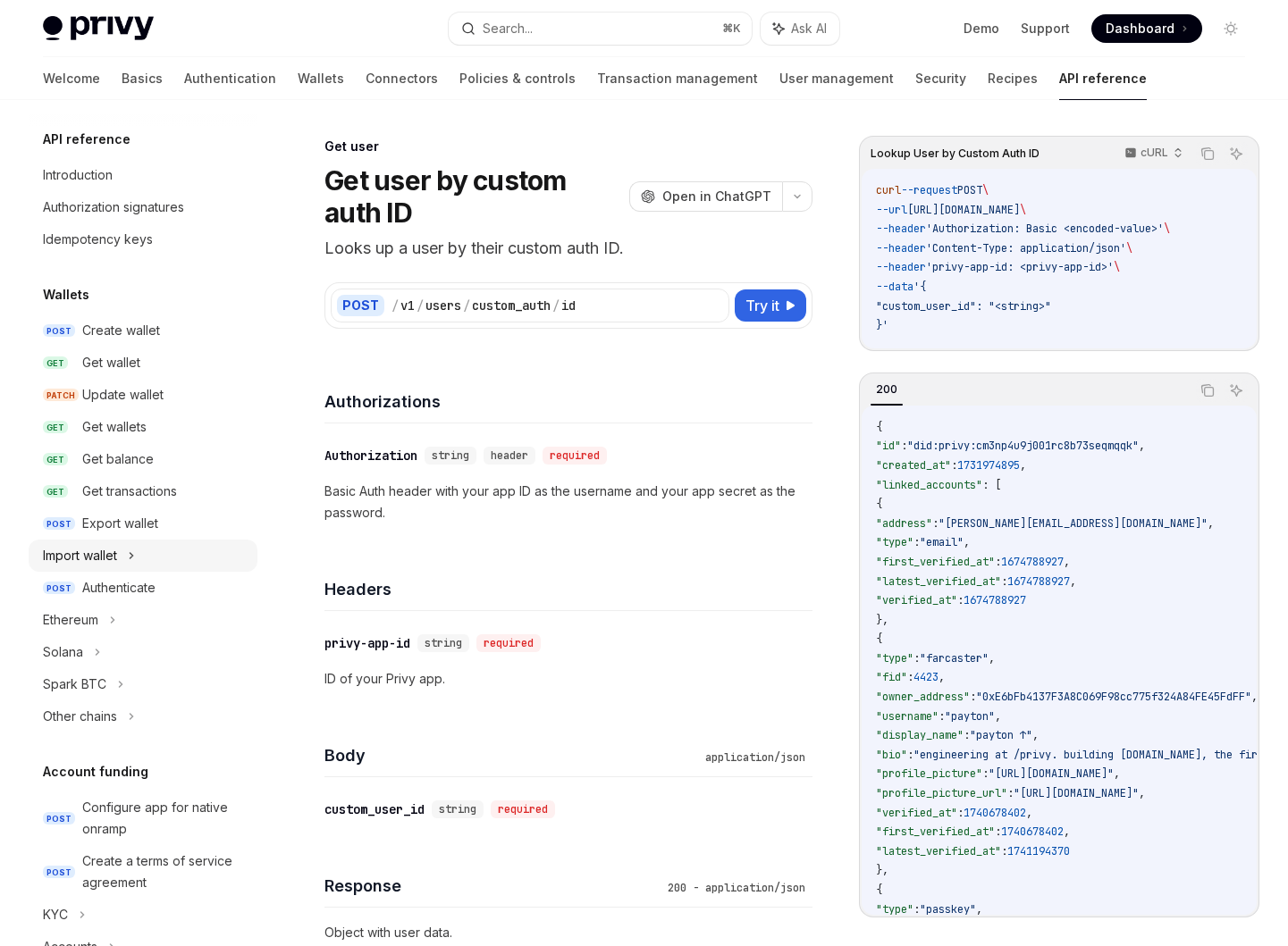
click at [138, 559] on div "Import wallet" at bounding box center [142, 555] width 229 height 32
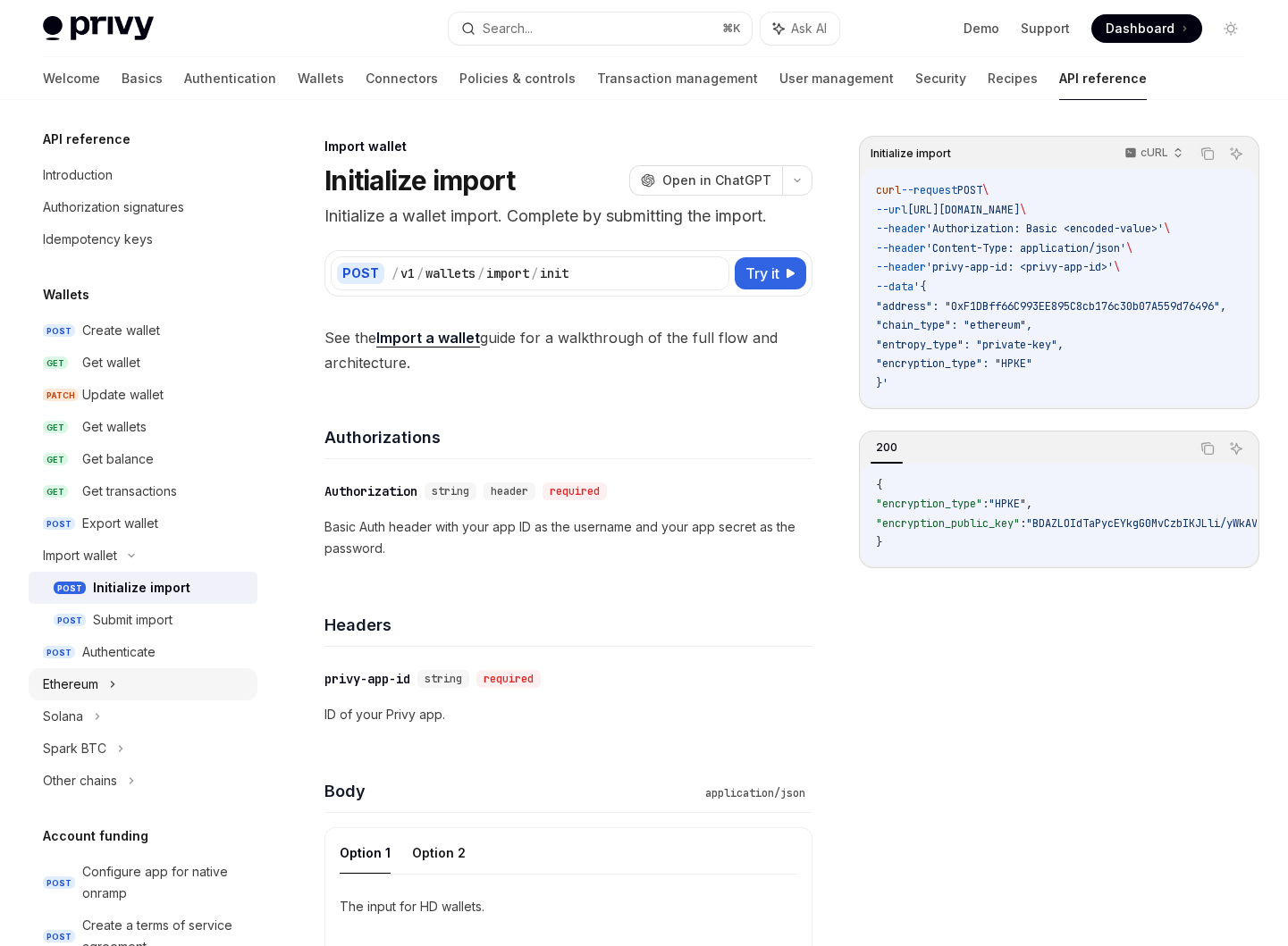
click at [150, 676] on div "Ethereum" at bounding box center [142, 684] width 229 height 32
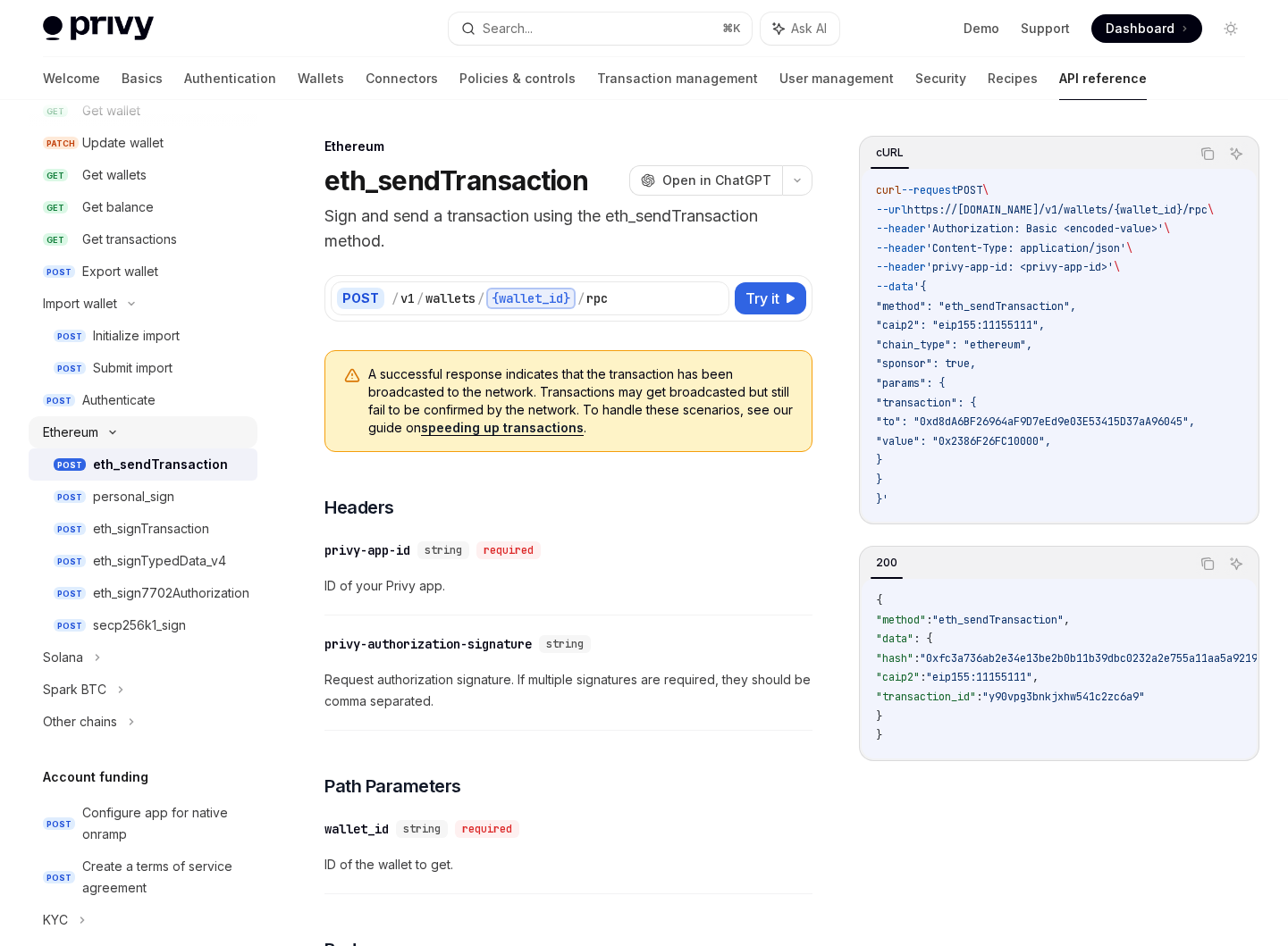
scroll to position [254, 0]
click at [157, 714] on div "Other chains" at bounding box center [142, 719] width 229 height 32
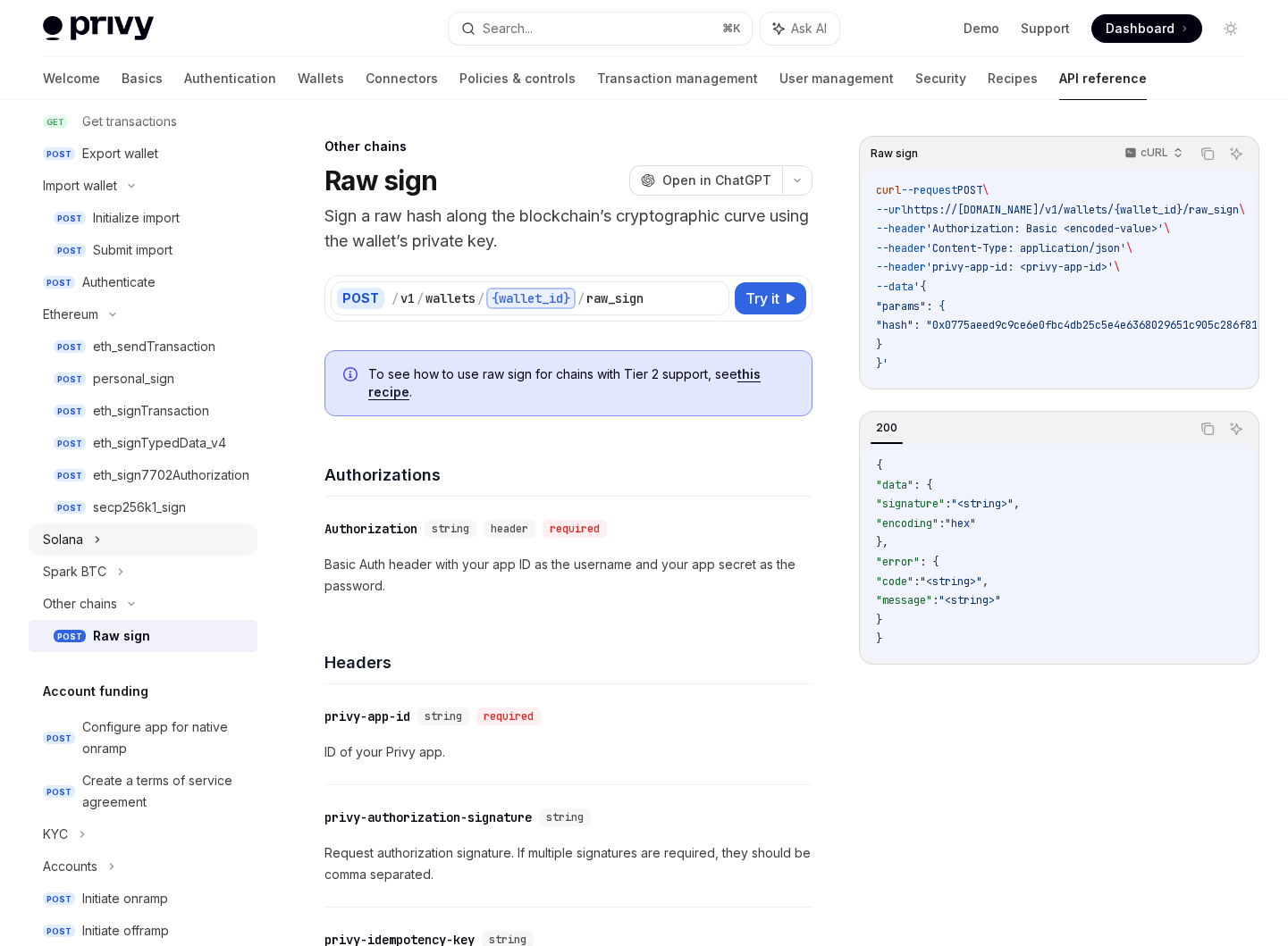
scroll to position [393, 0]
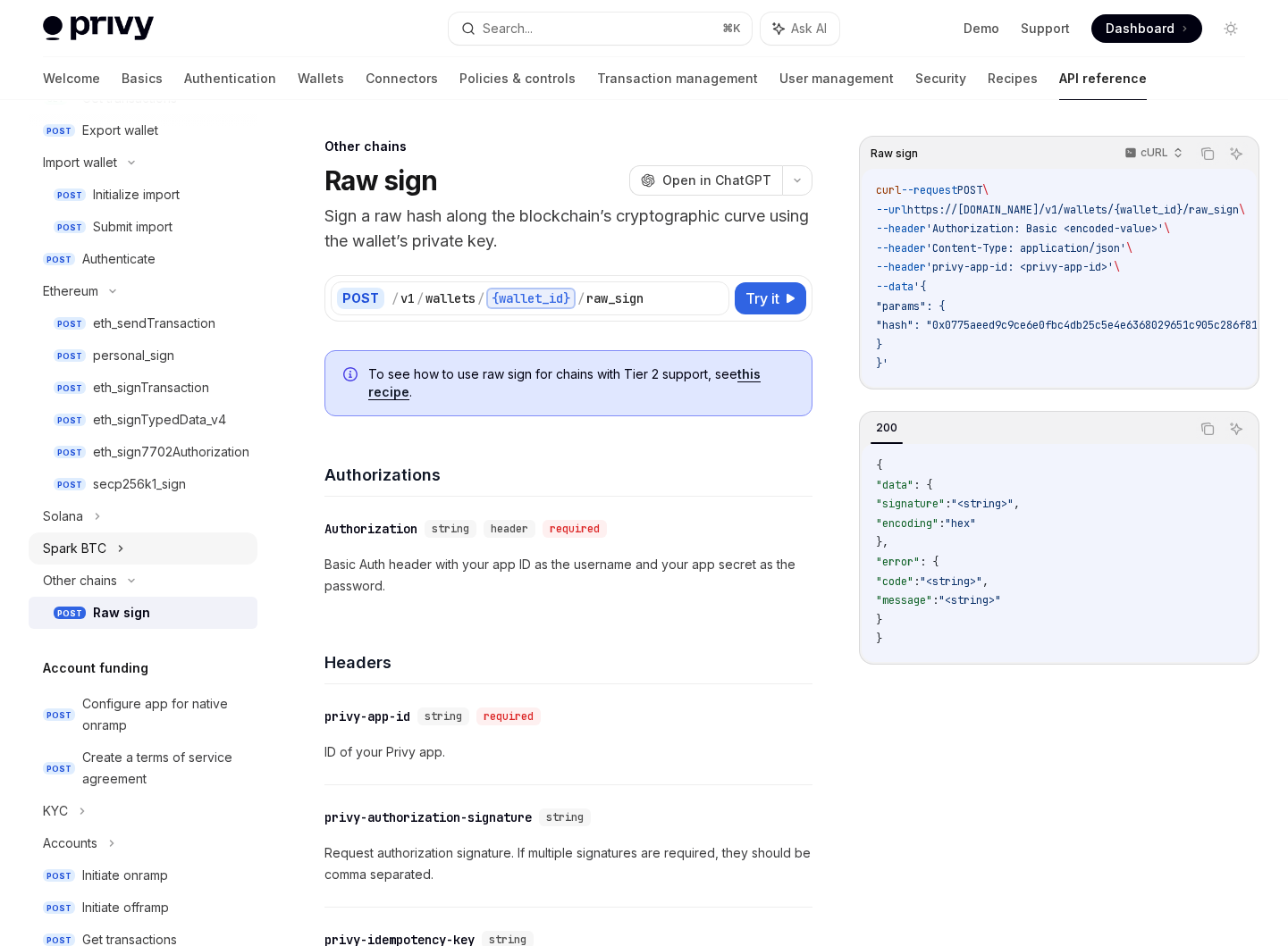
click at [133, 554] on div "Spark BTC" at bounding box center [142, 548] width 229 height 32
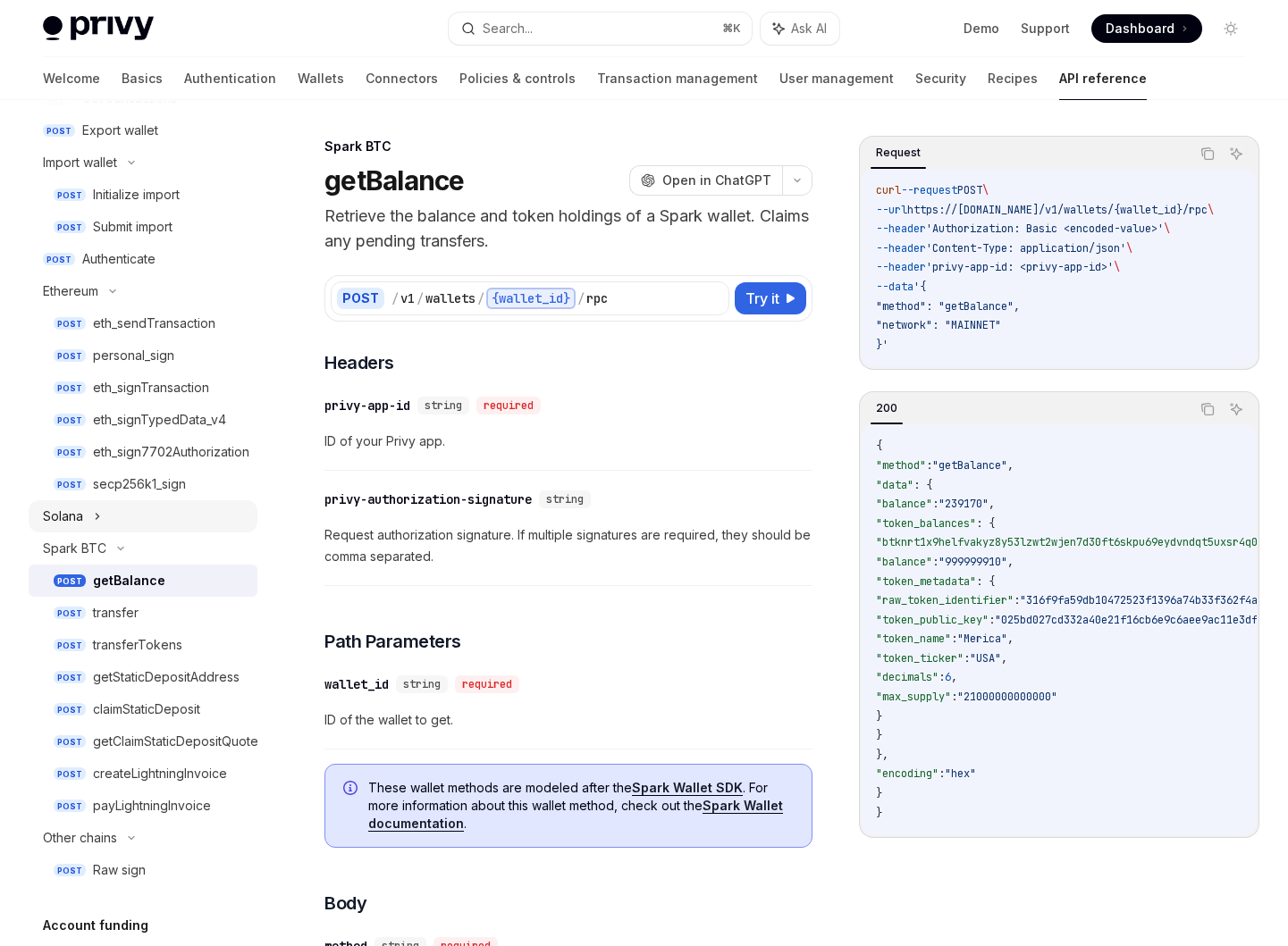
click at [129, 514] on div "Solana" at bounding box center [142, 515] width 229 height 32
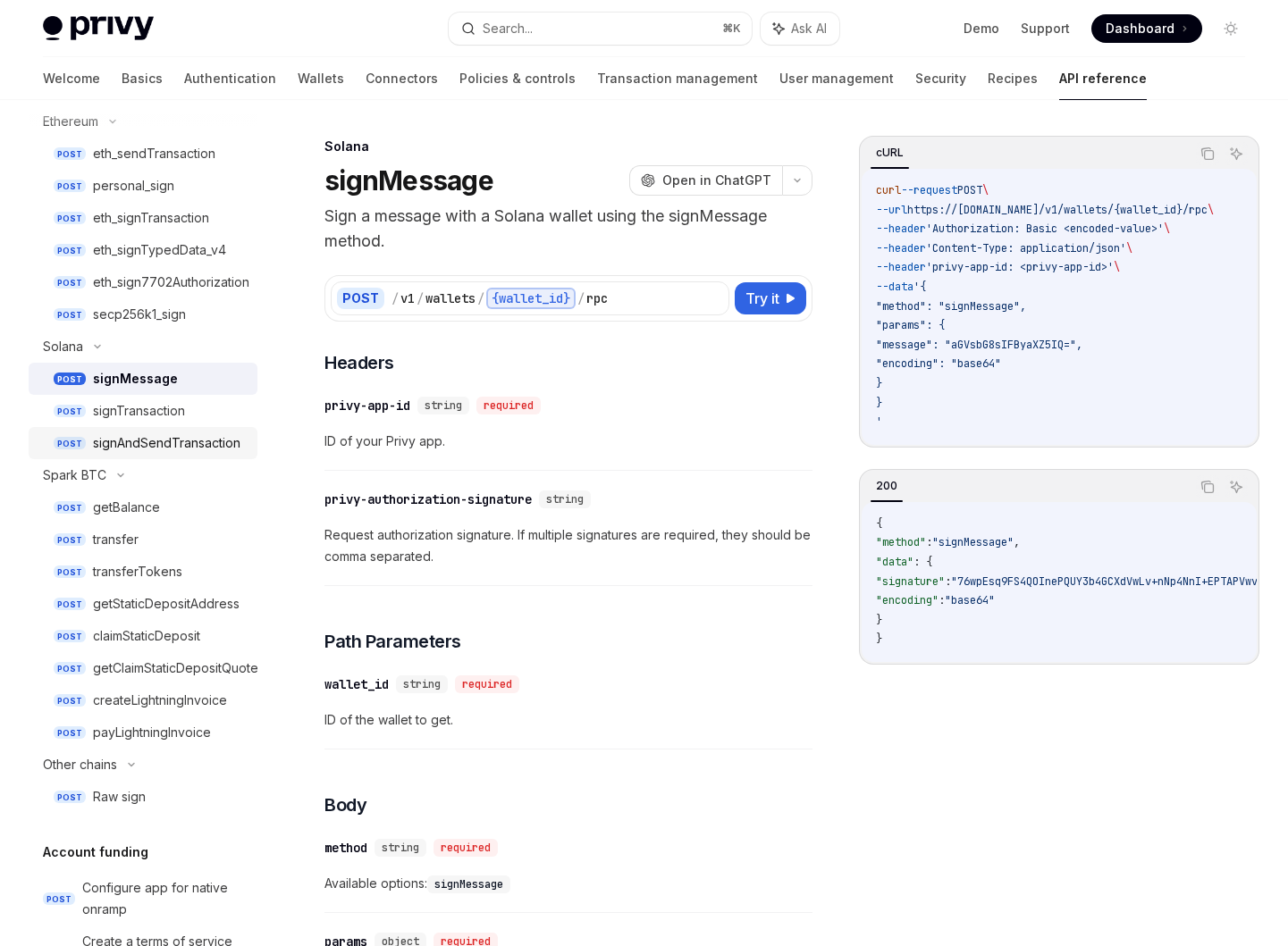
scroll to position [564, 0]
click at [161, 758] on div "Other chains" at bounding box center [142, 763] width 229 height 32
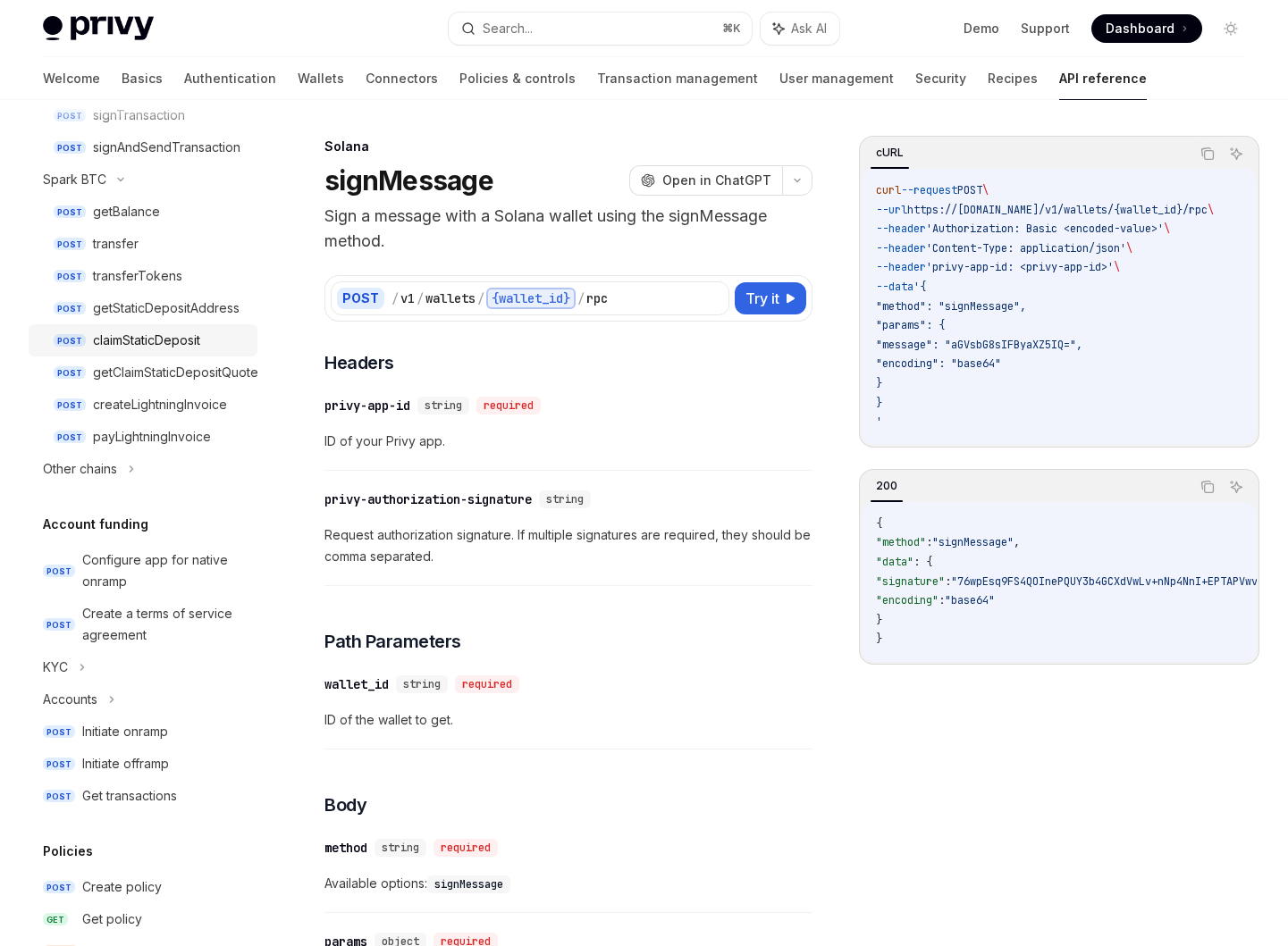
scroll to position [866, 0]
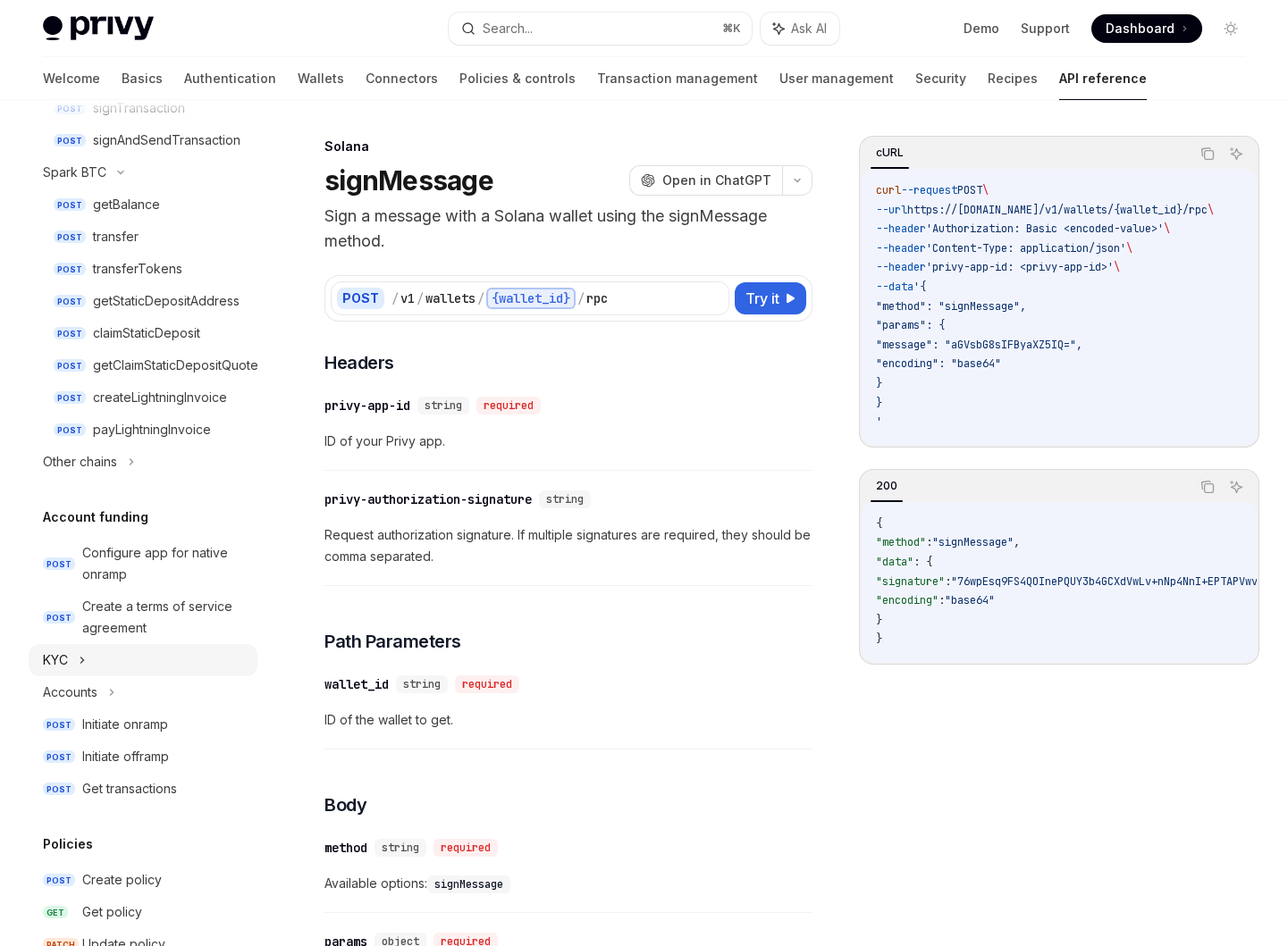
click at [161, 653] on div "KYC" at bounding box center [142, 659] width 229 height 32
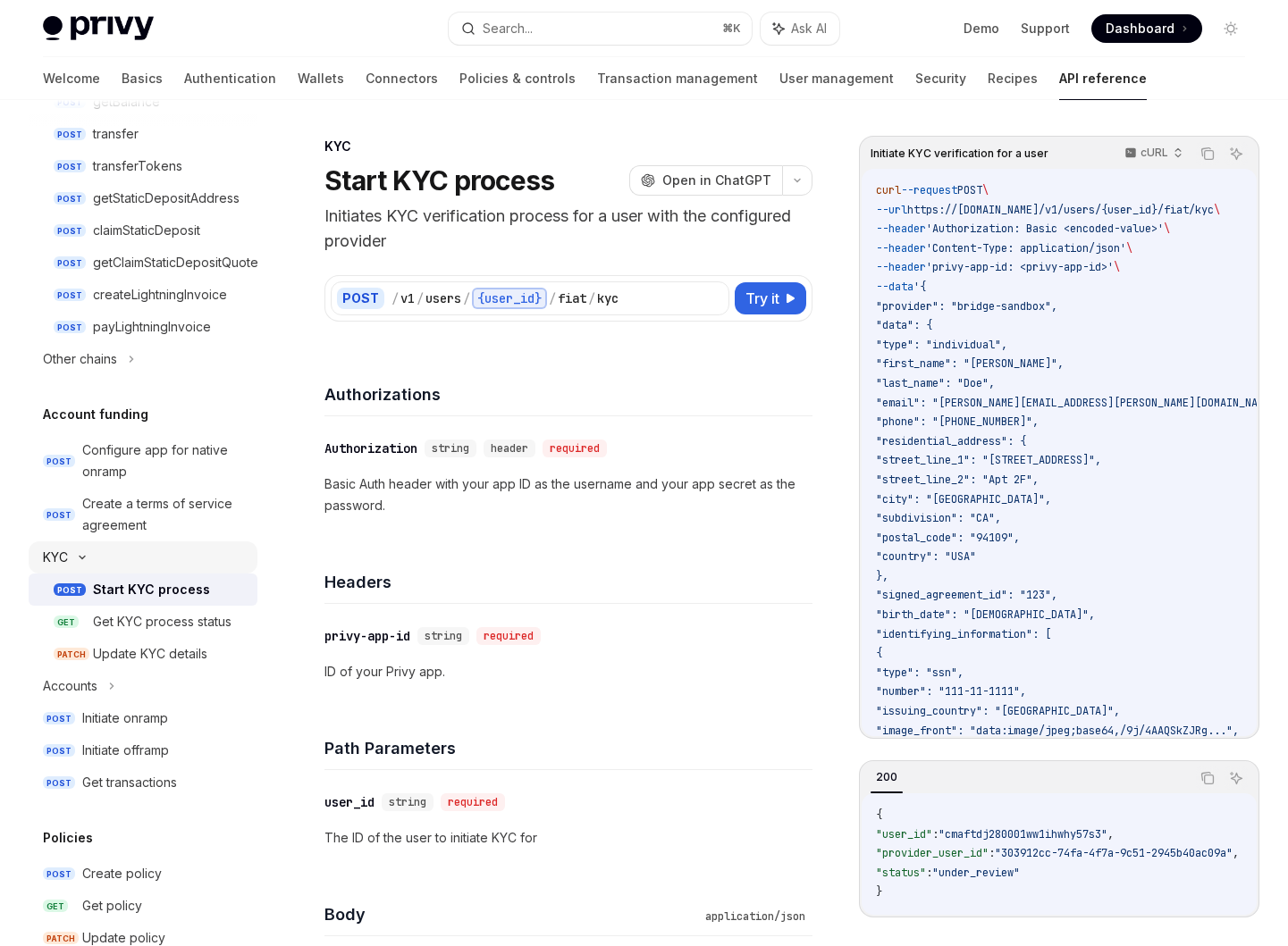
scroll to position [971, 0]
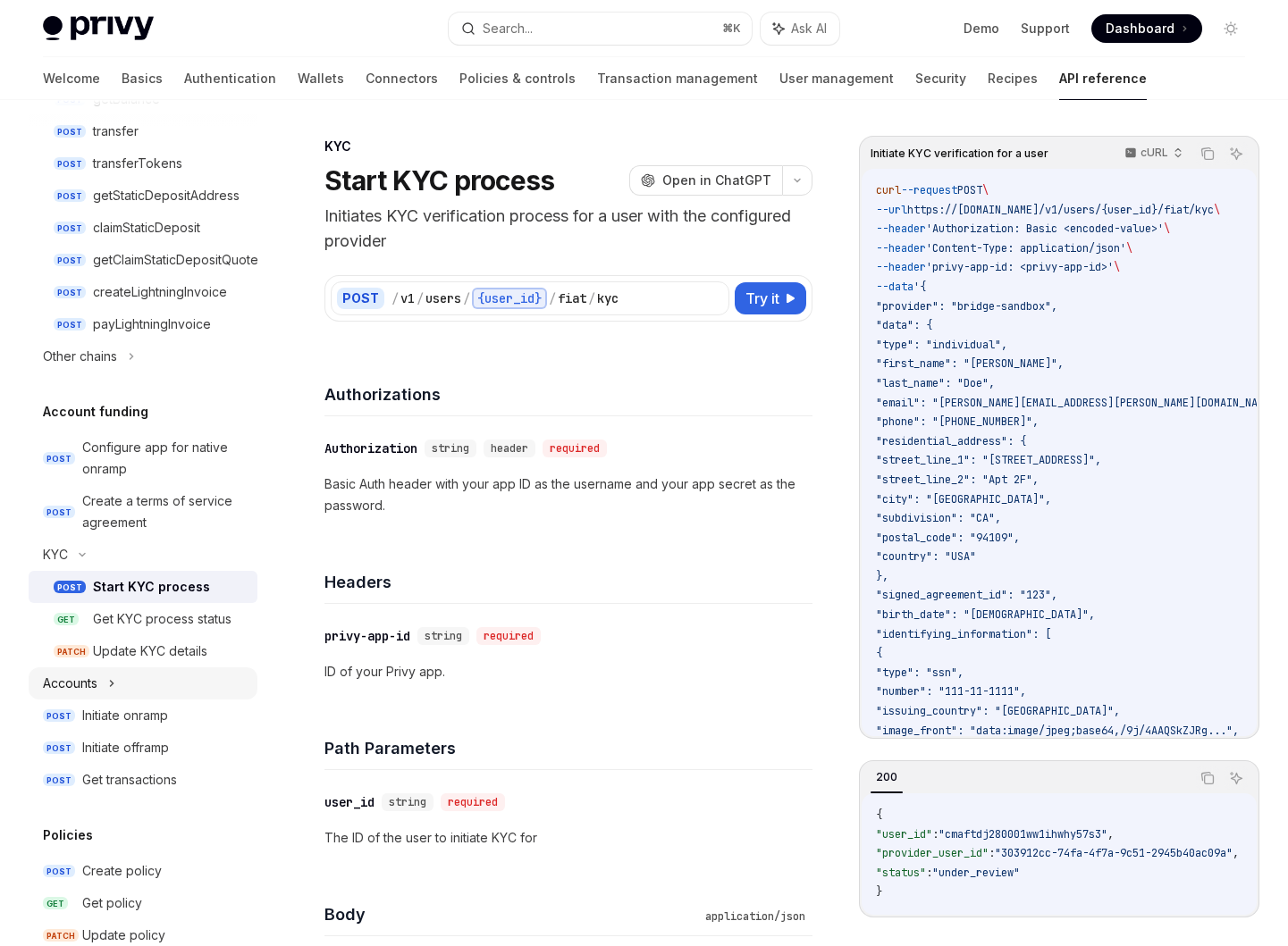
click at [161, 687] on div "Accounts" at bounding box center [142, 683] width 229 height 32
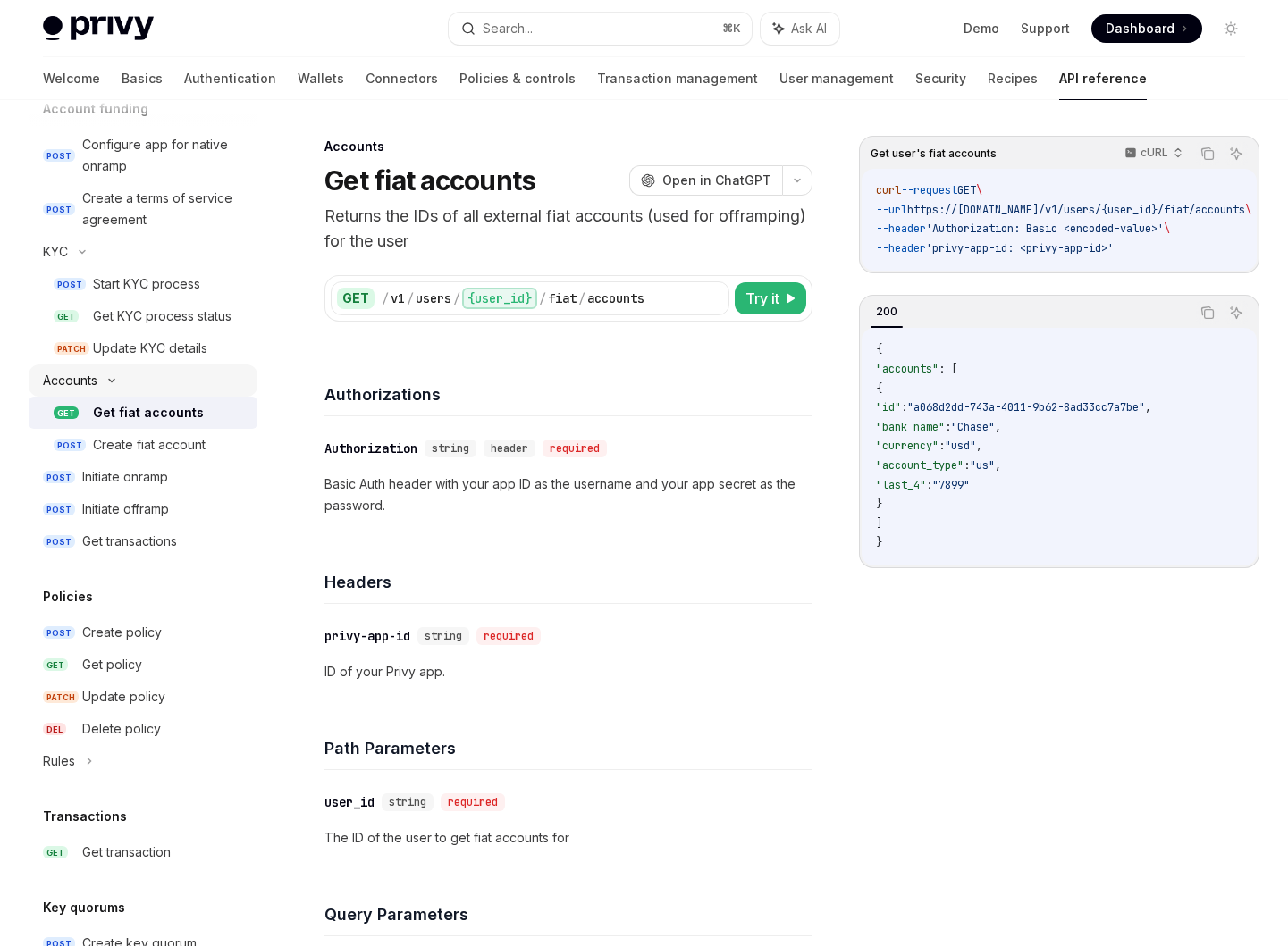
scroll to position [1287, 0]
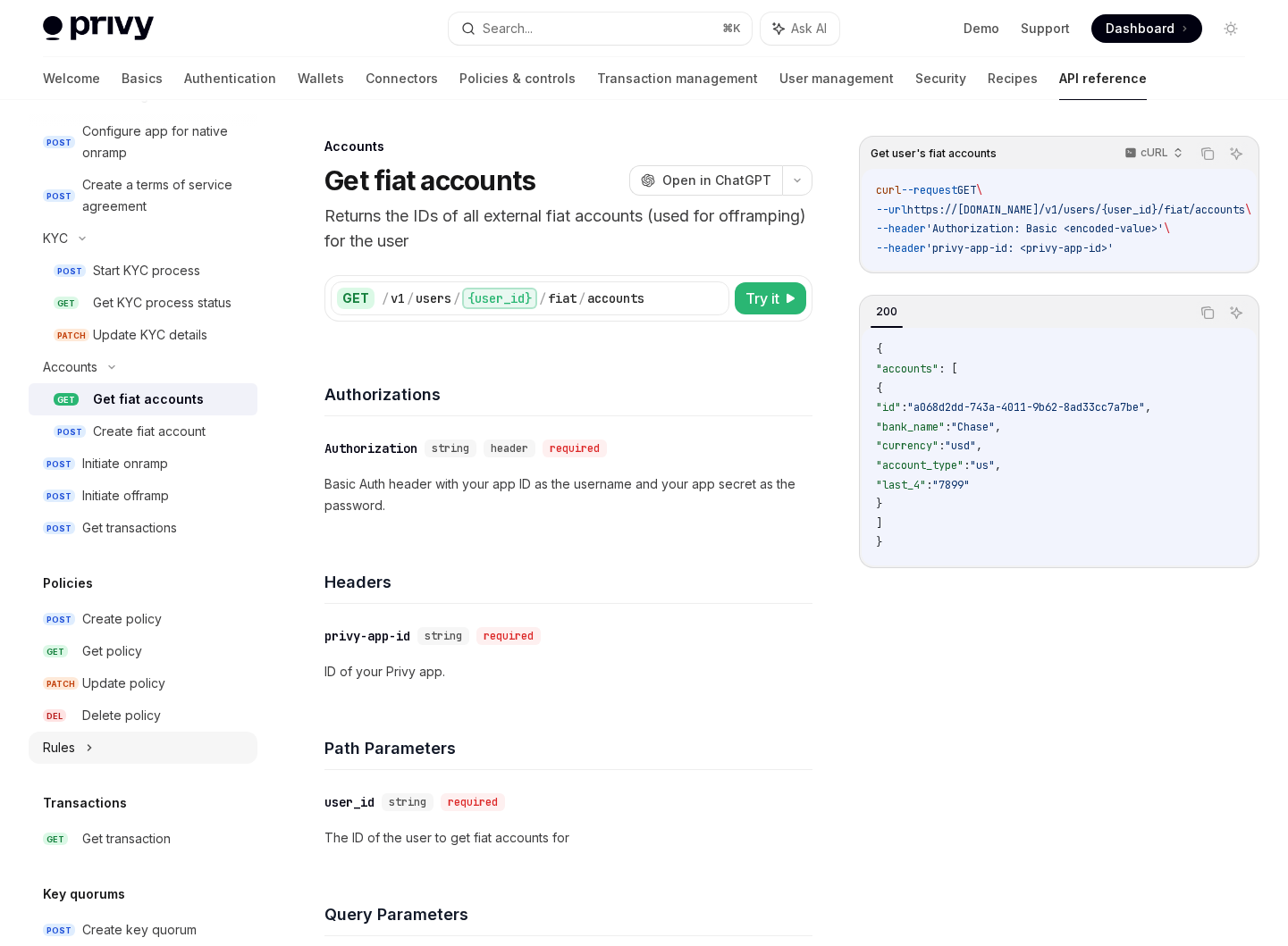
click at [141, 742] on div "Rules" at bounding box center [142, 748] width 229 height 32
type textarea "*"
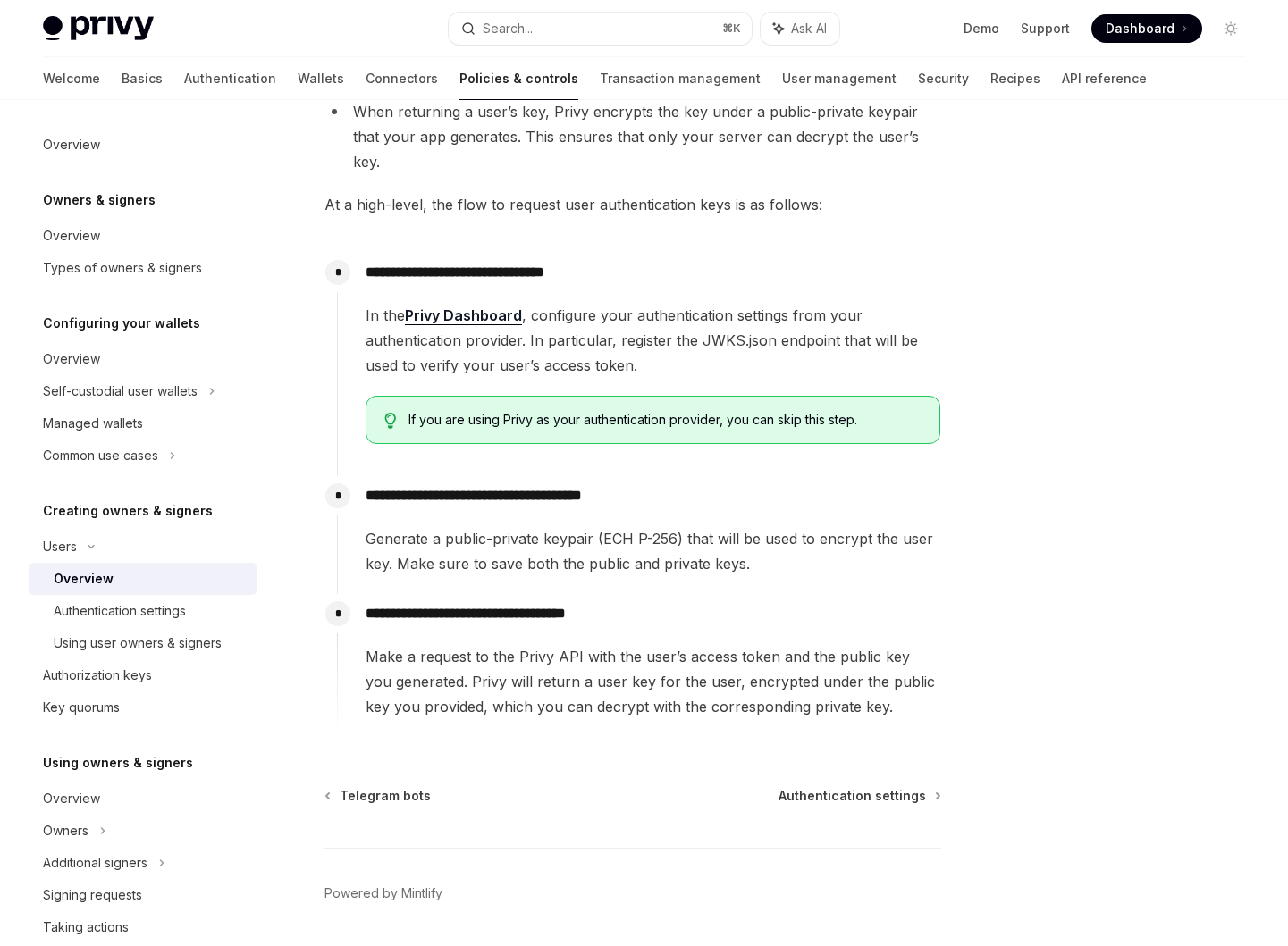
scroll to position [495, 0]
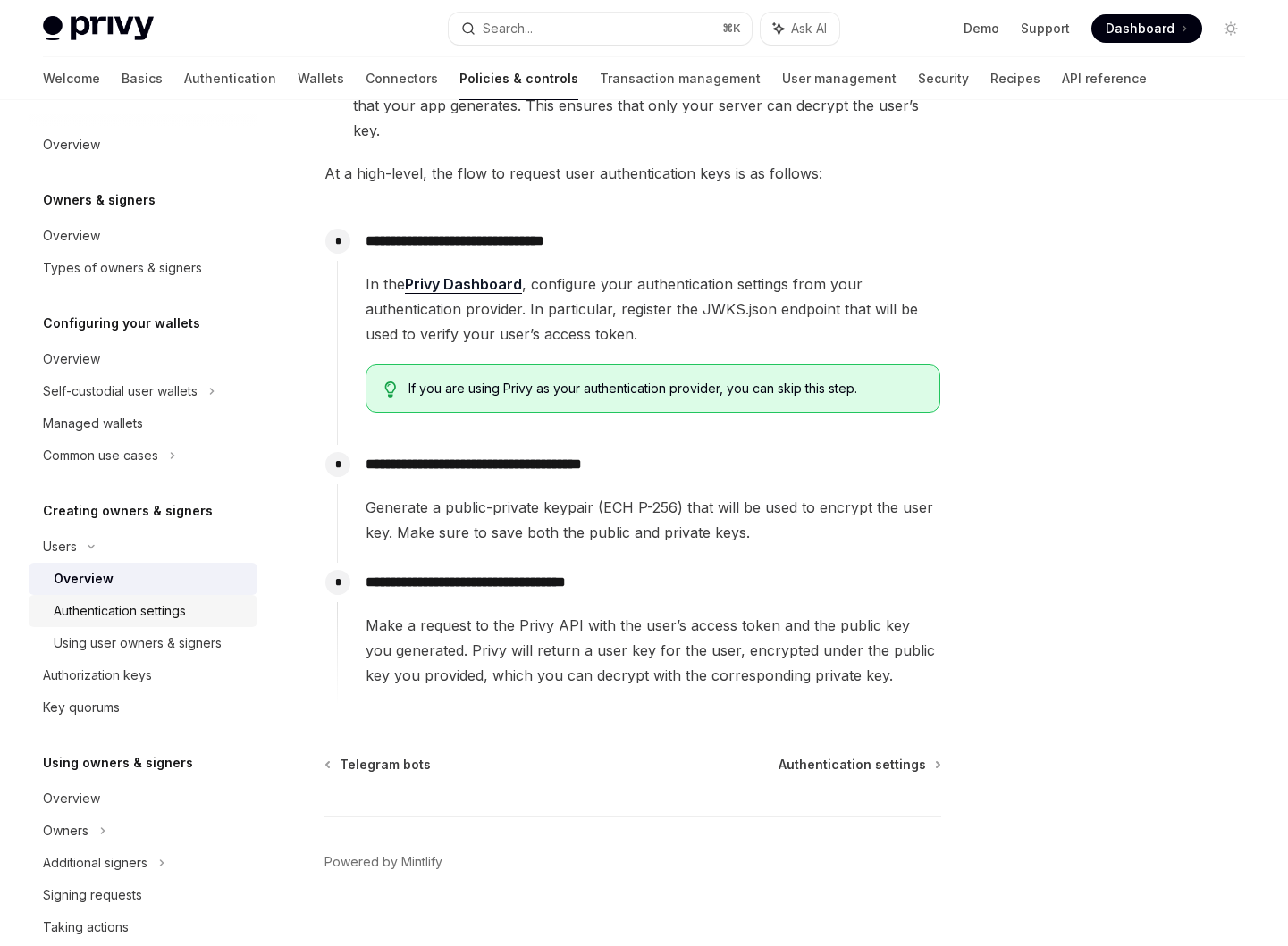
click at [149, 612] on div "Authentication settings" at bounding box center [119, 611] width 132 height 22
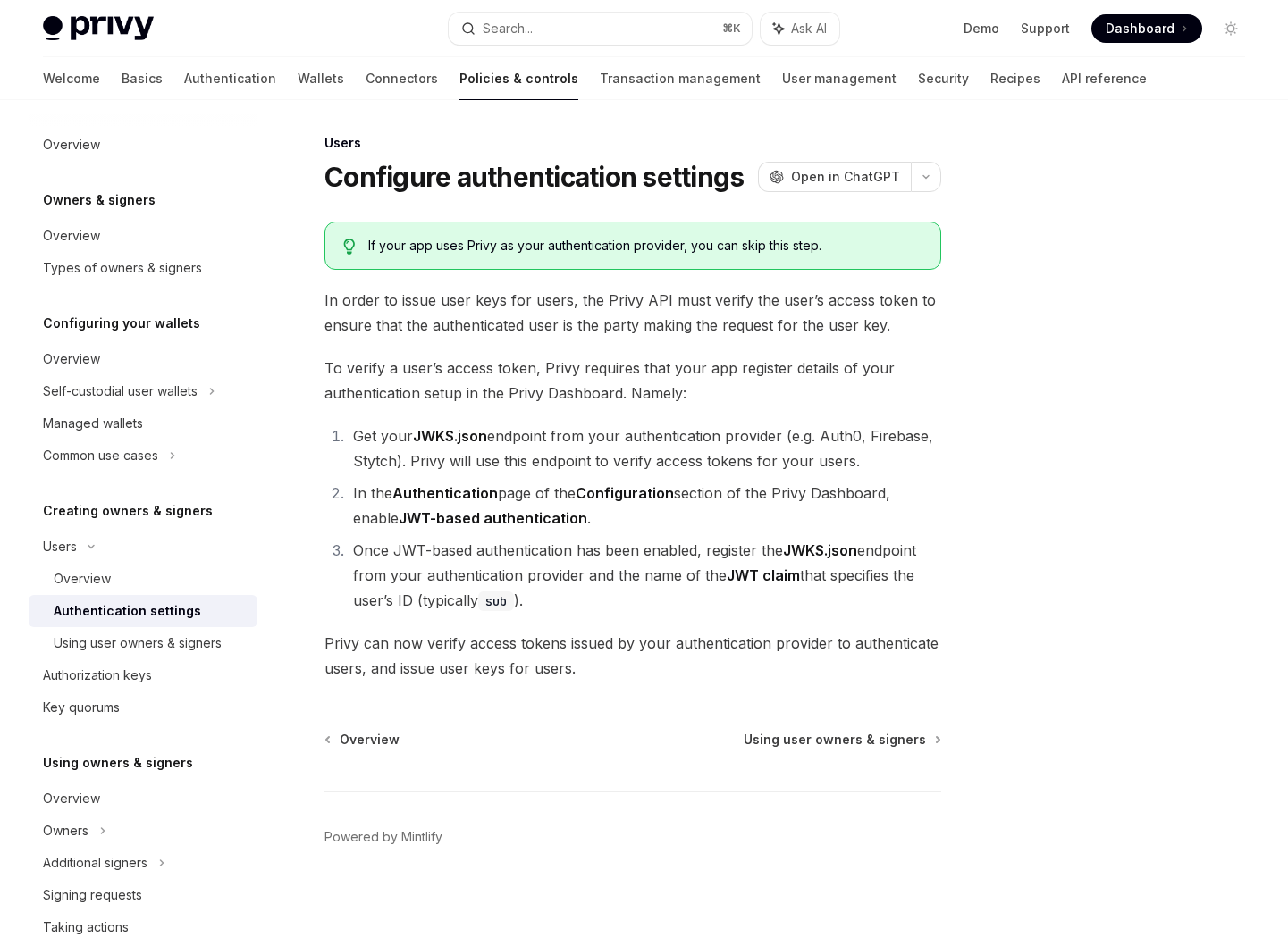
scroll to position [4, 0]
click at [159, 645] on div "Using user owners & signers" at bounding box center [138, 644] width 168 height 22
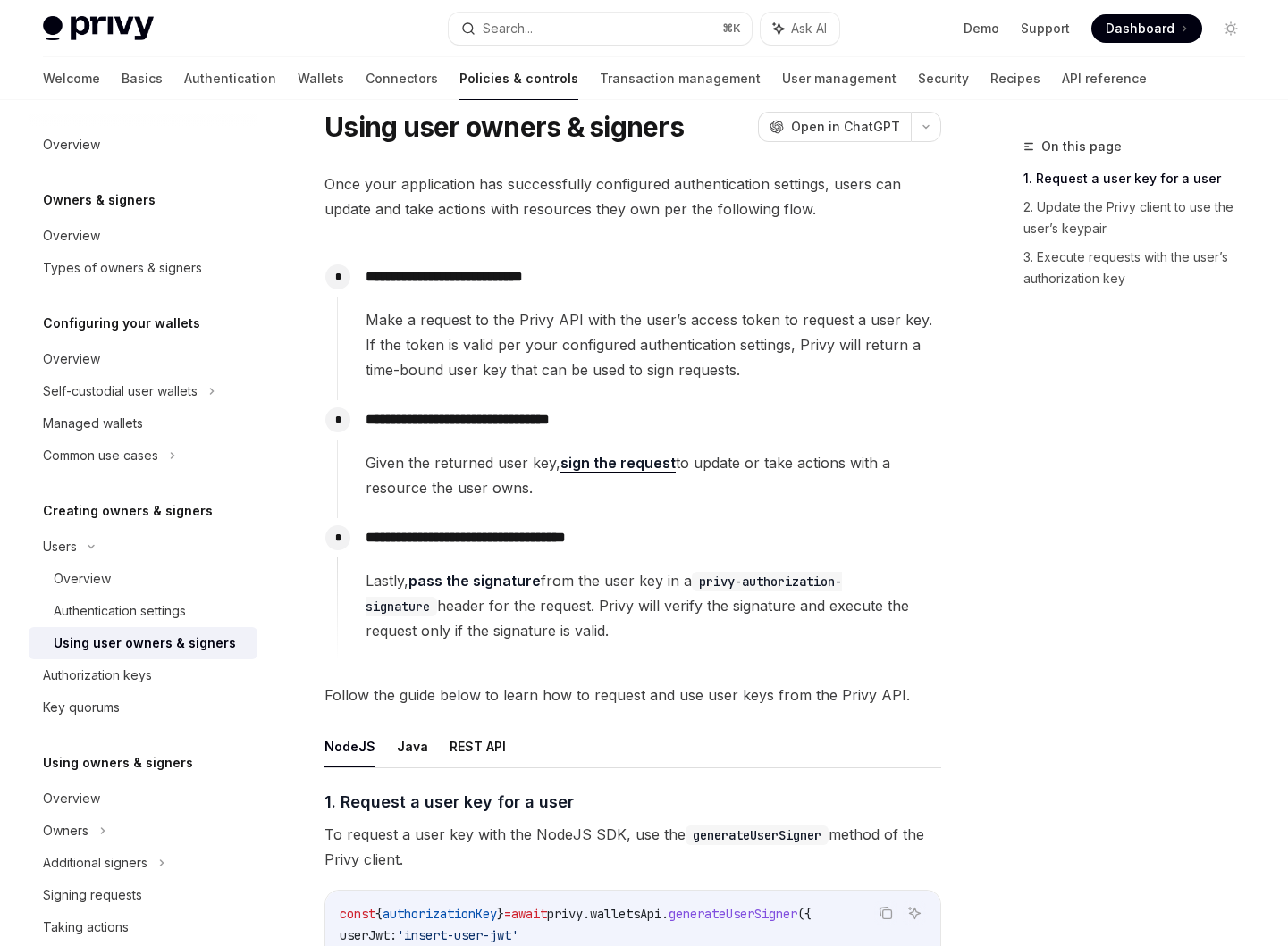
scroll to position [32, 0]
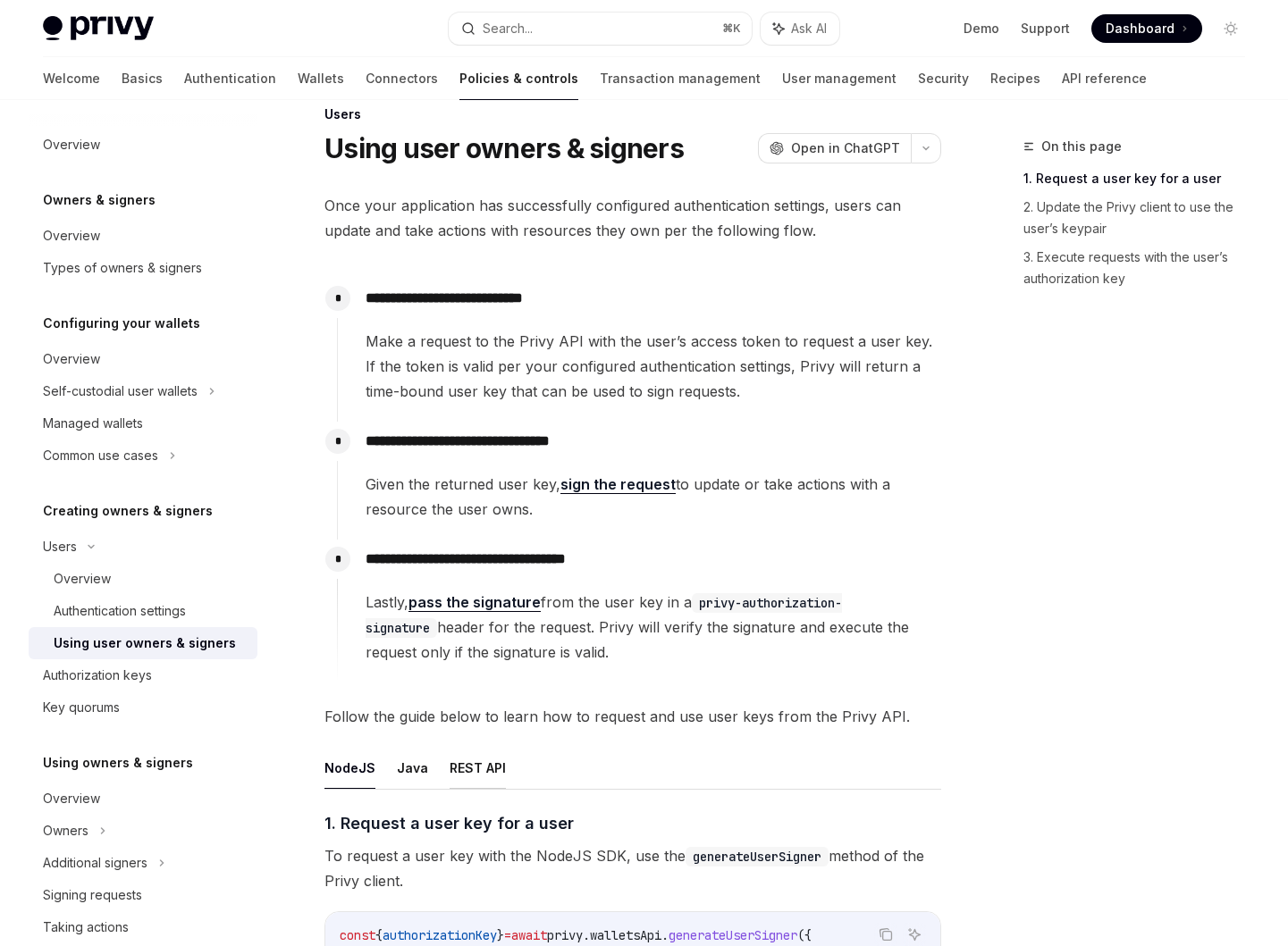
click at [476, 752] on button "REST API" at bounding box center [478, 768] width 56 height 42
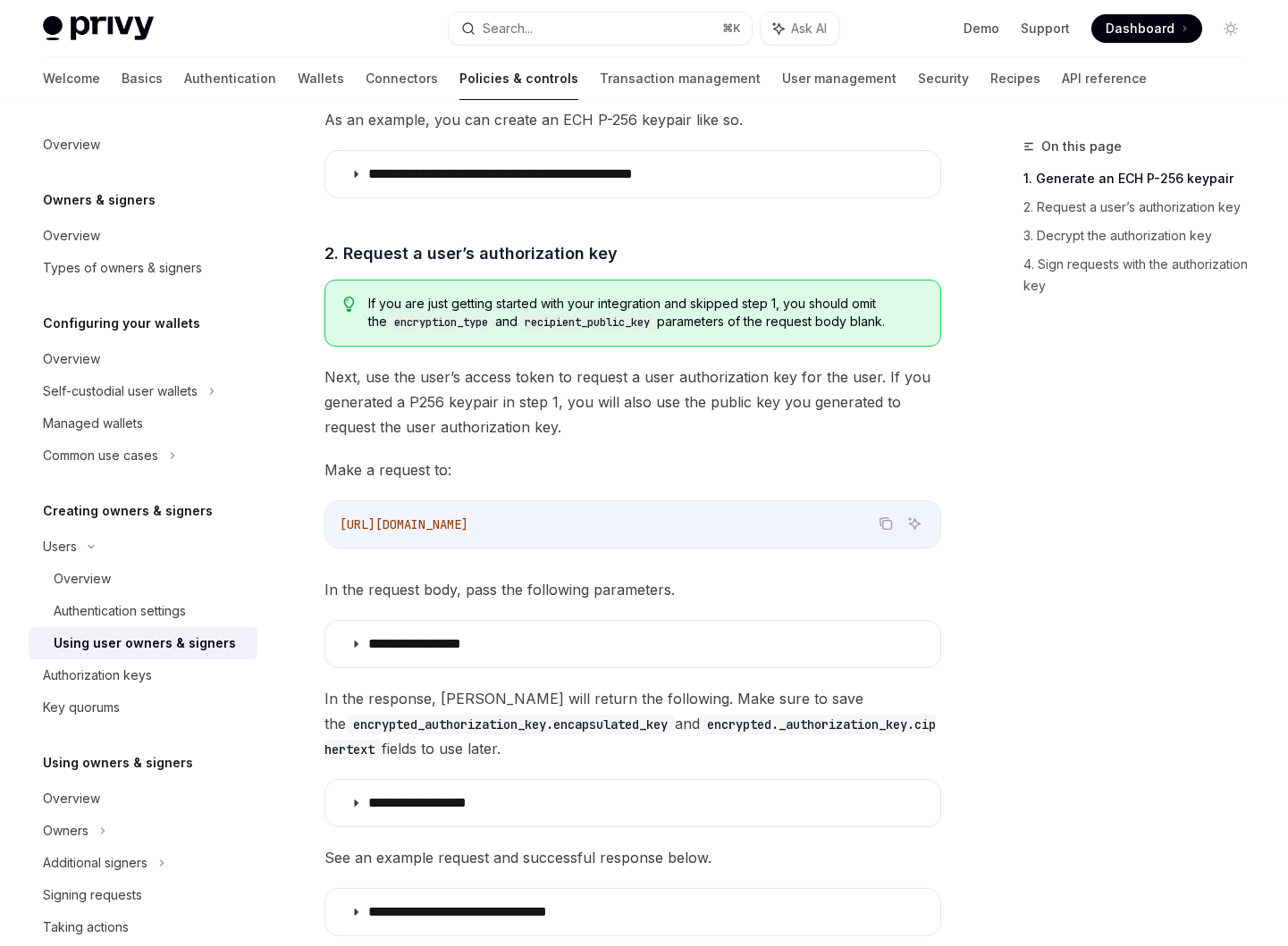
scroll to position [1330, 0]
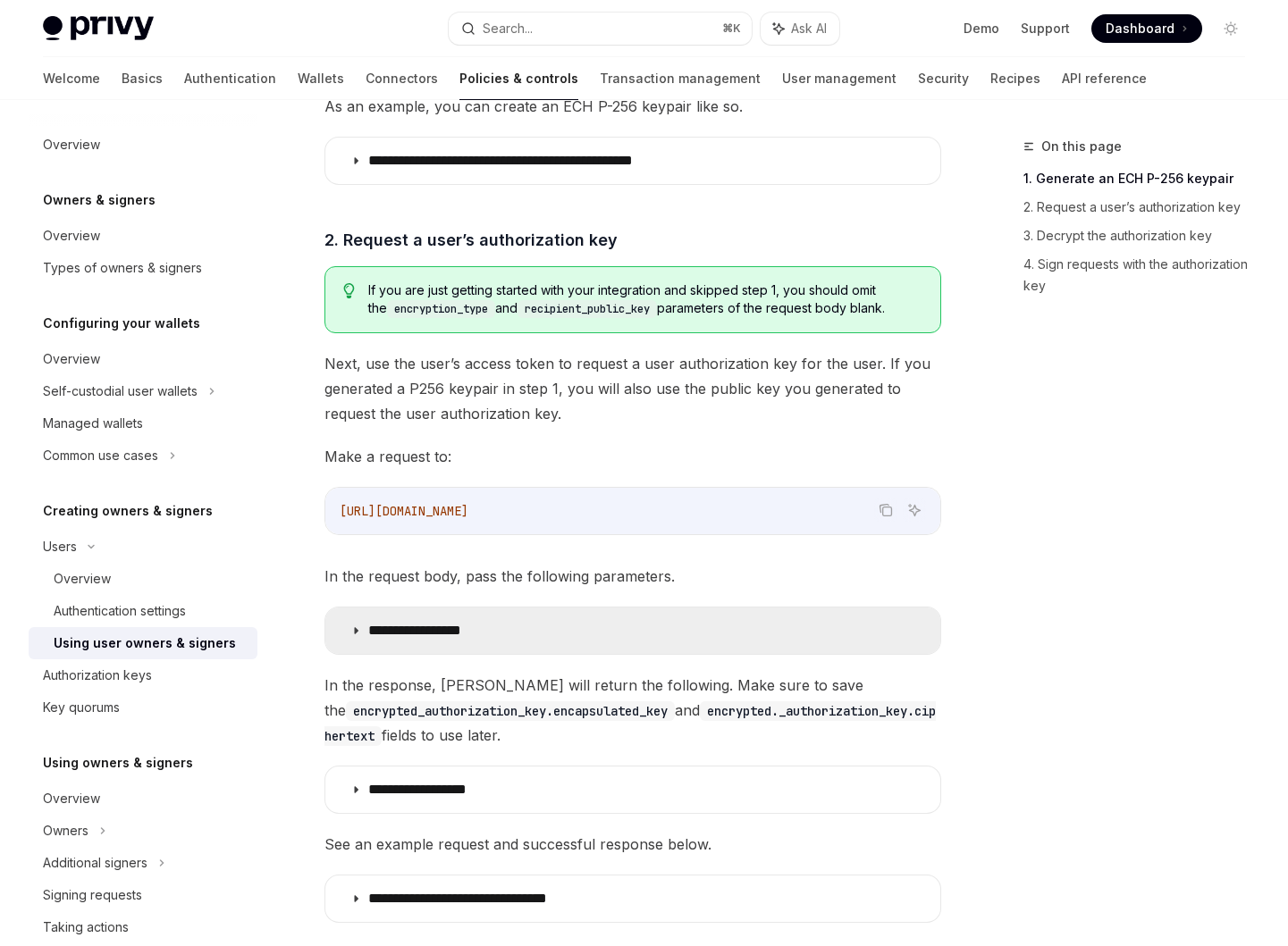
click at [437, 619] on summary "**********" at bounding box center [632, 630] width 615 height 46
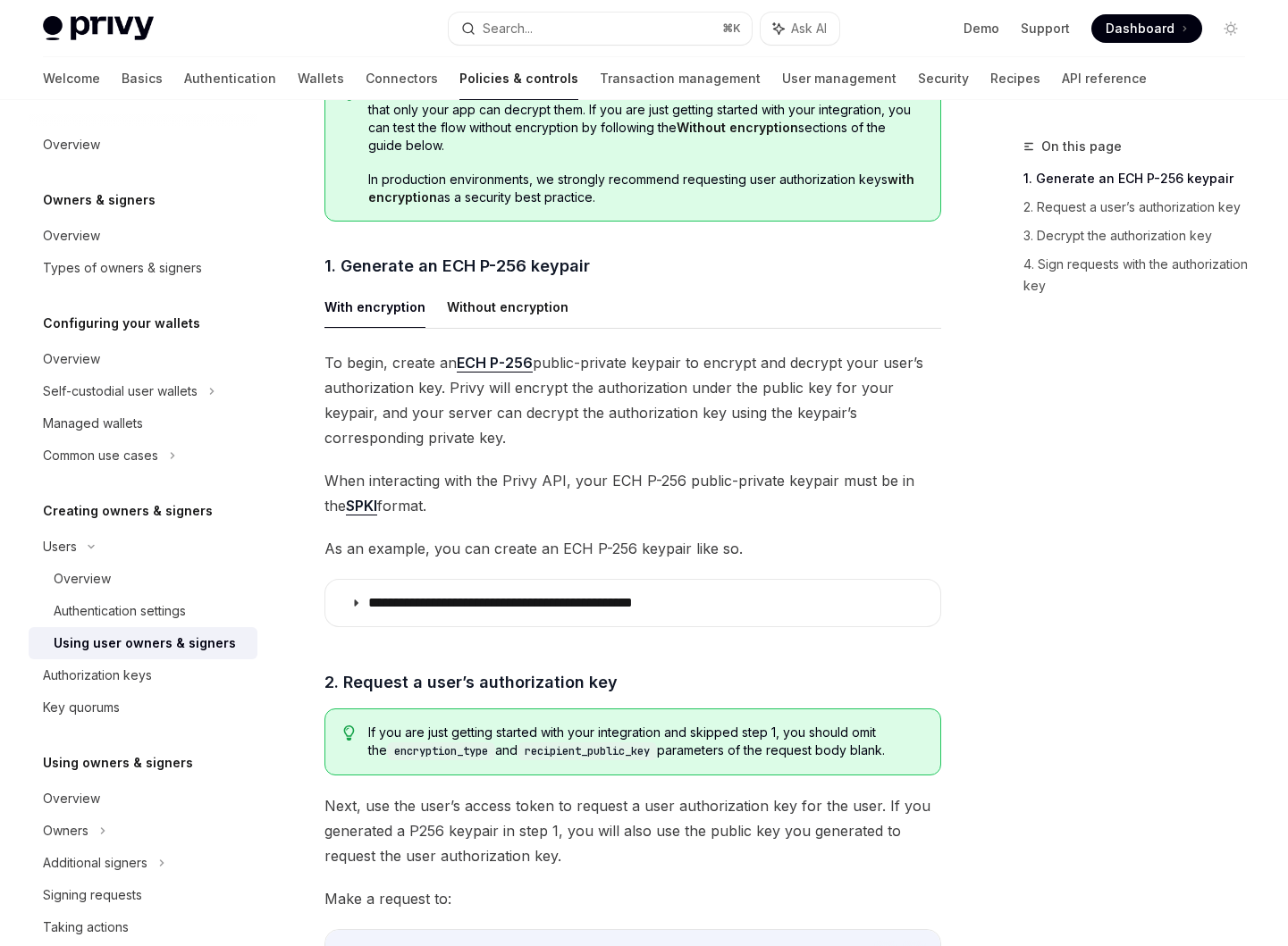
scroll to position [880, 0]
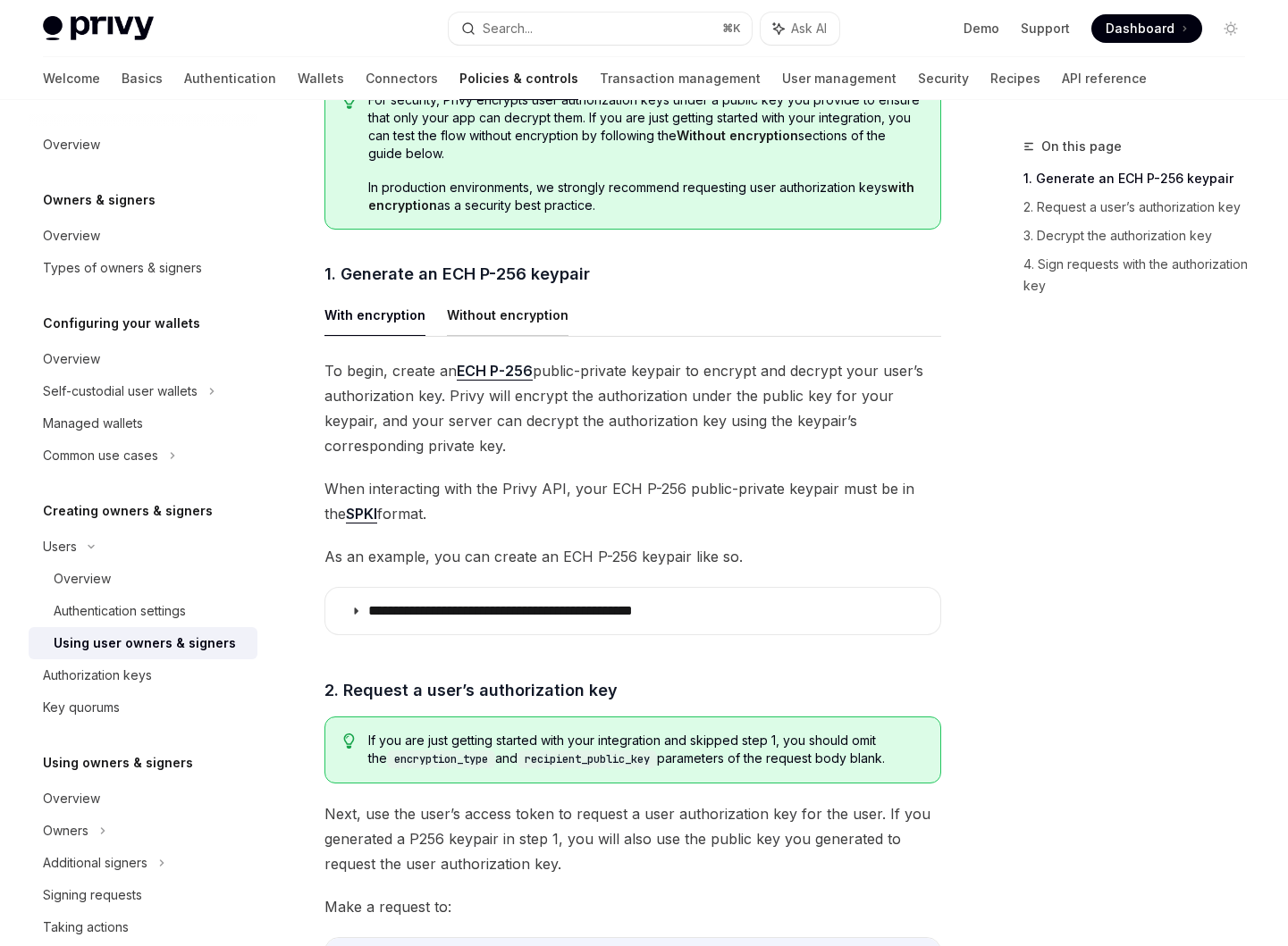
click at [485, 325] on button "Without encryption" at bounding box center [507, 315] width 121 height 42
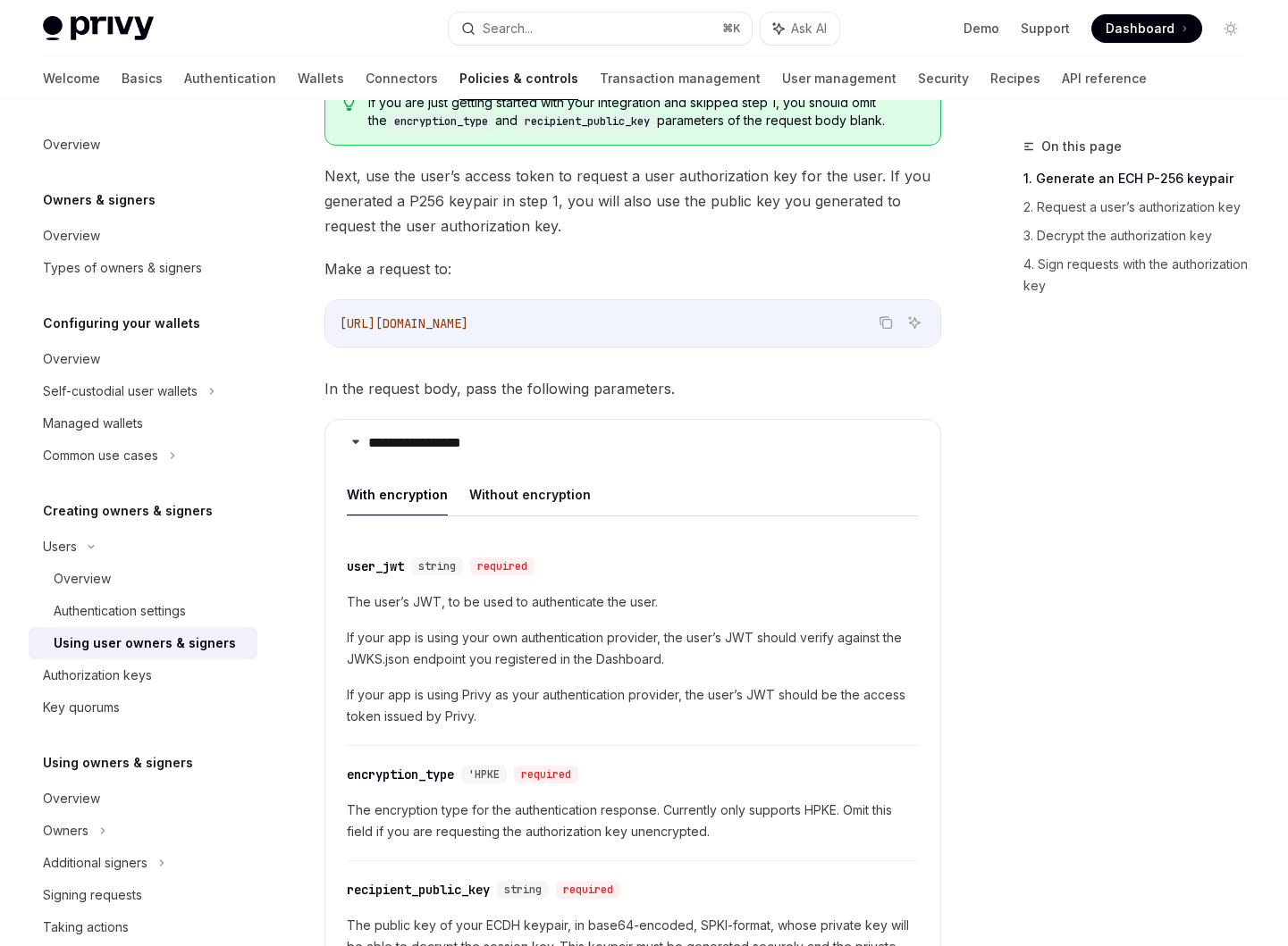
scroll to position [1260, 0]
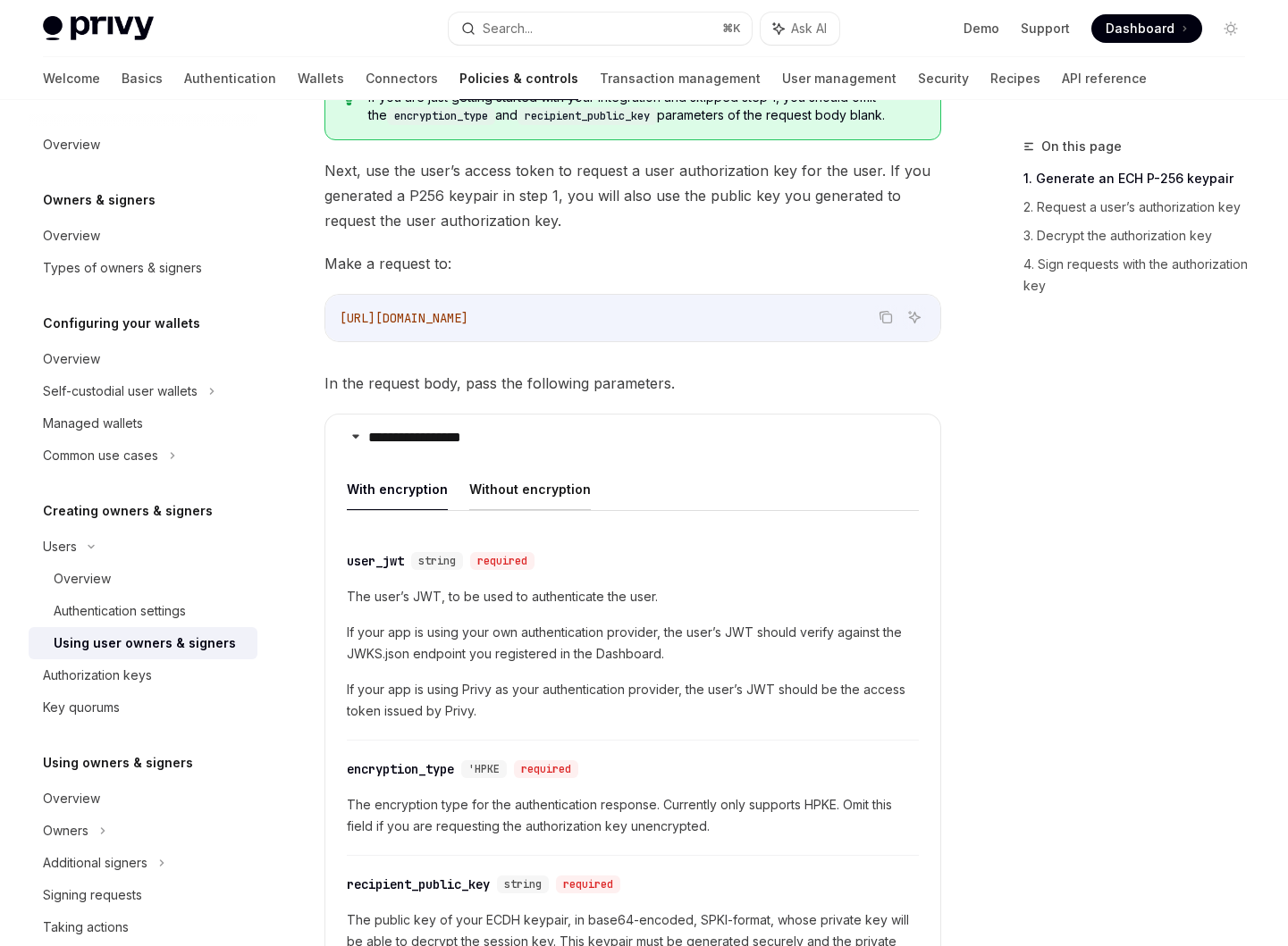
click at [501, 482] on button "Without encryption" at bounding box center [529, 489] width 121 height 42
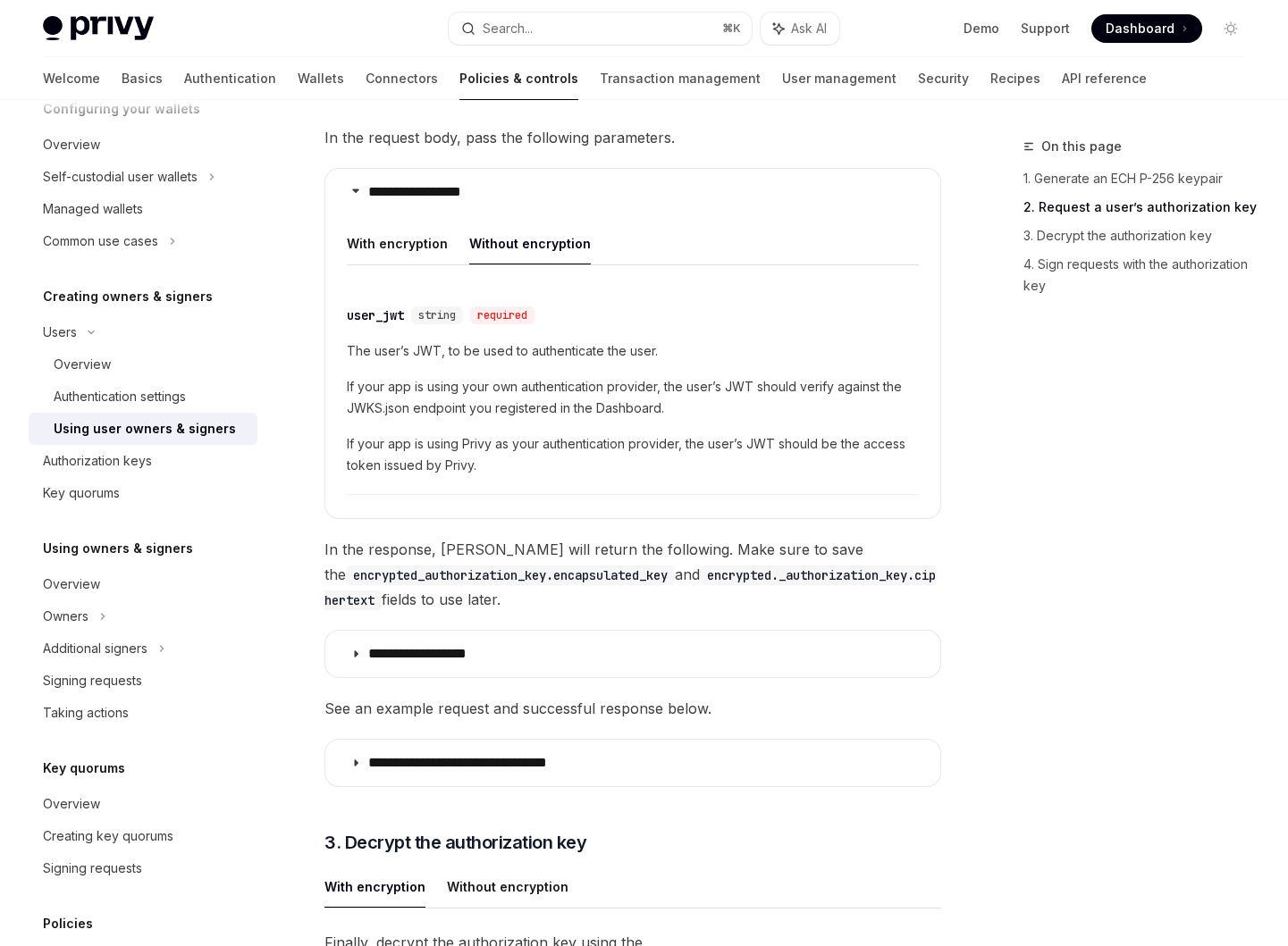
scroll to position [1524, 0]
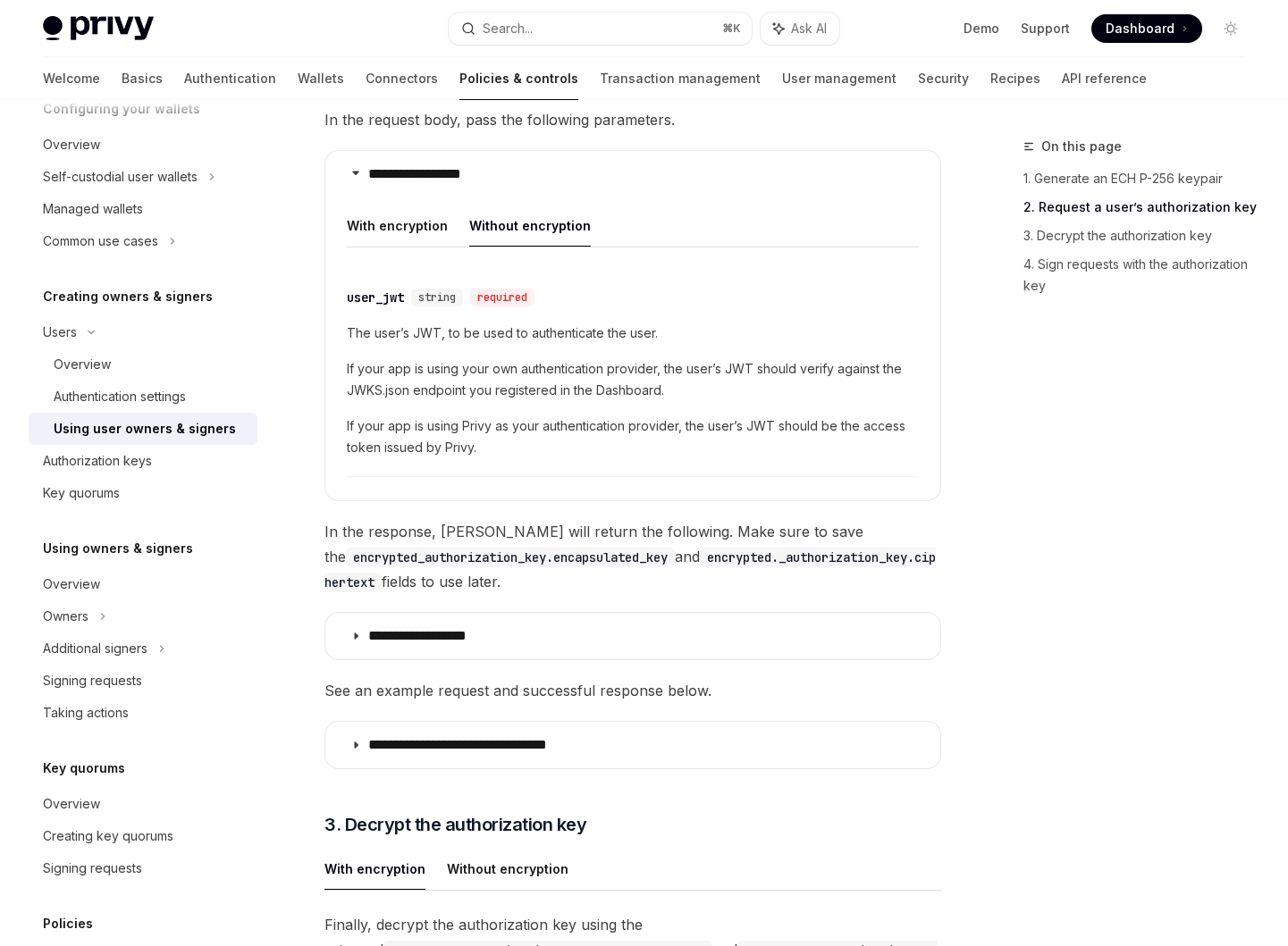
click at [389, 744] on p "**********" at bounding box center [494, 745] width 252 height 18
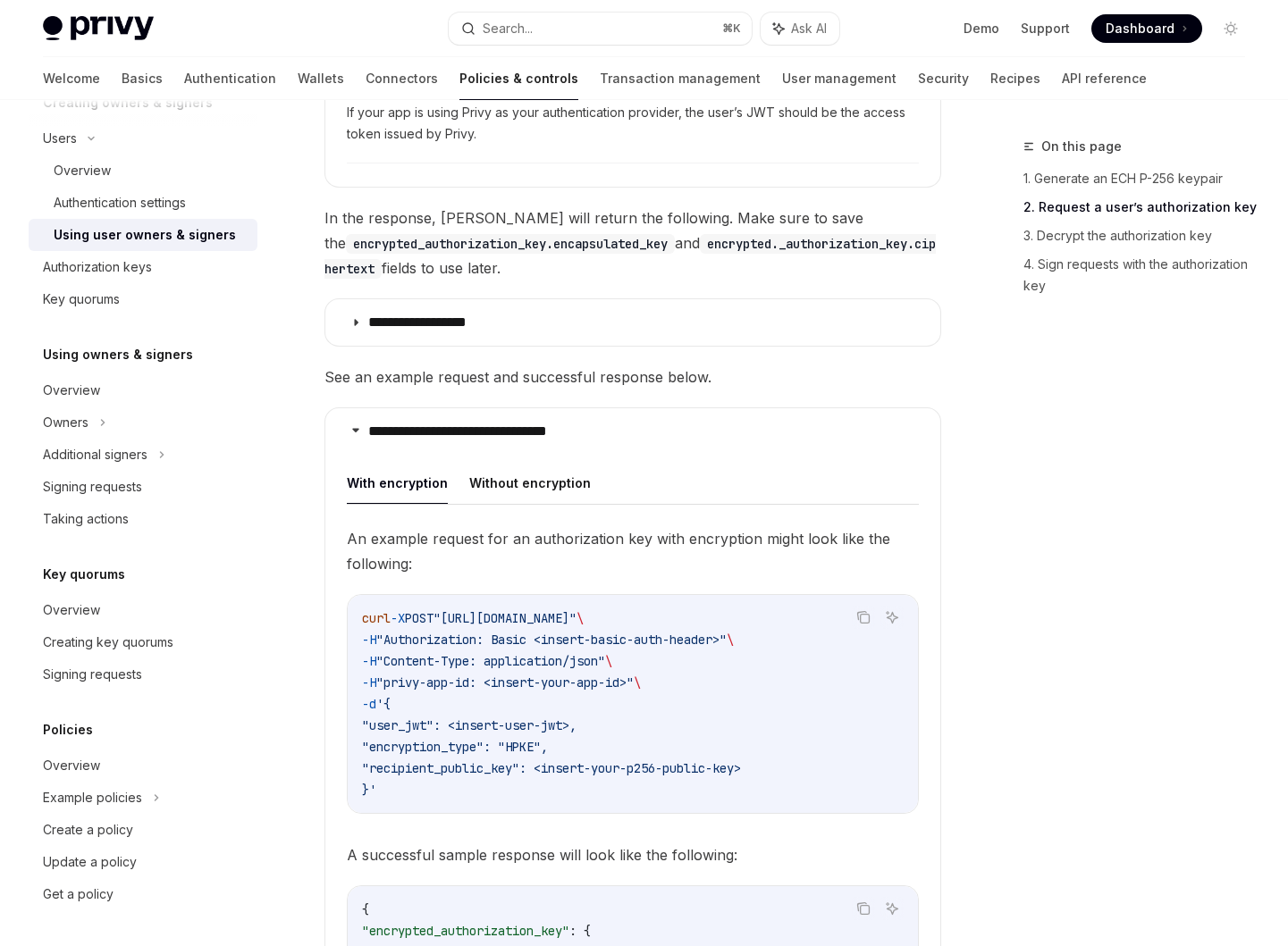
scroll to position [1879, 0]
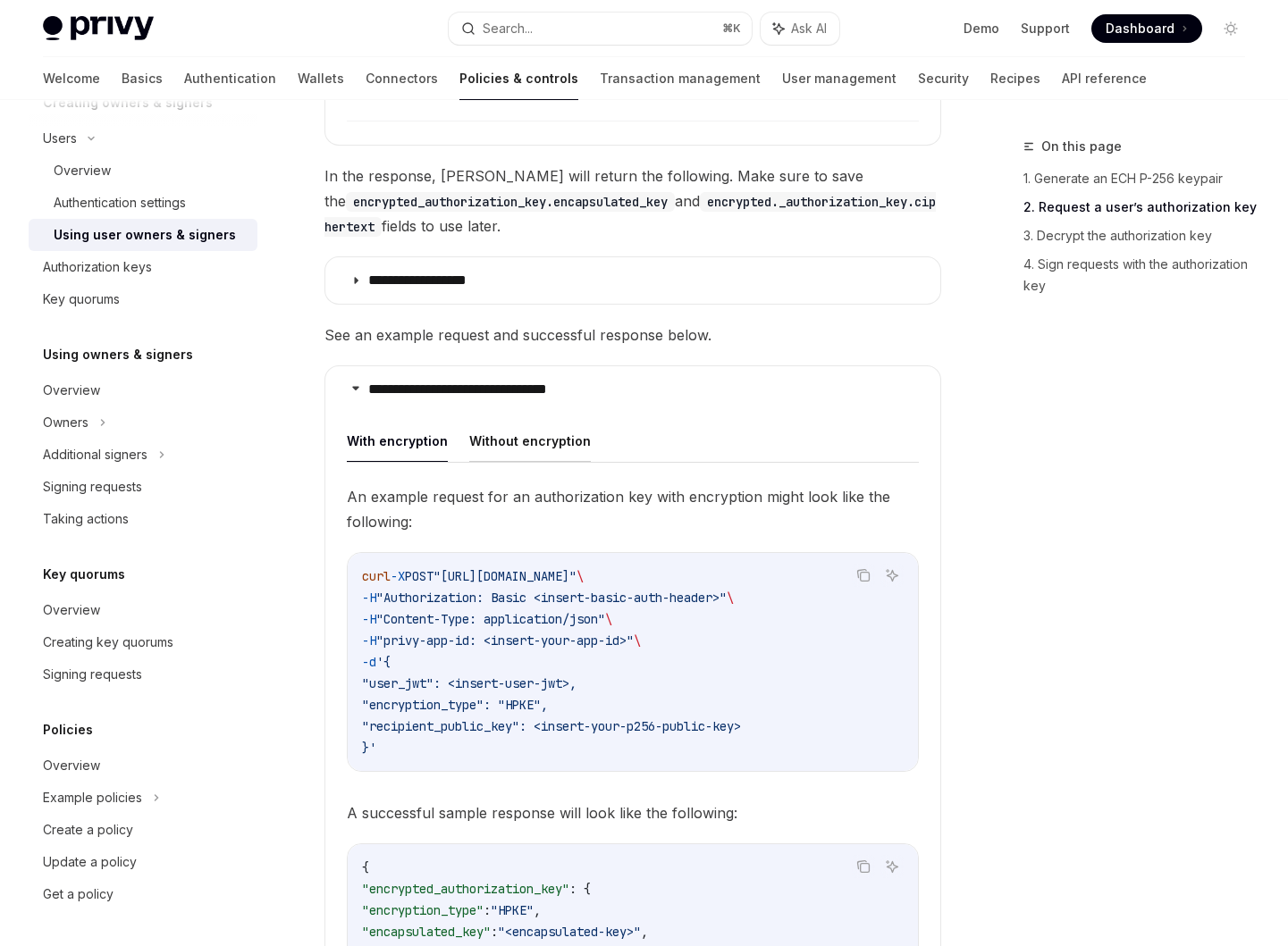
click at [523, 437] on button "Without encryption" at bounding box center [529, 441] width 121 height 42
type textarea "*"
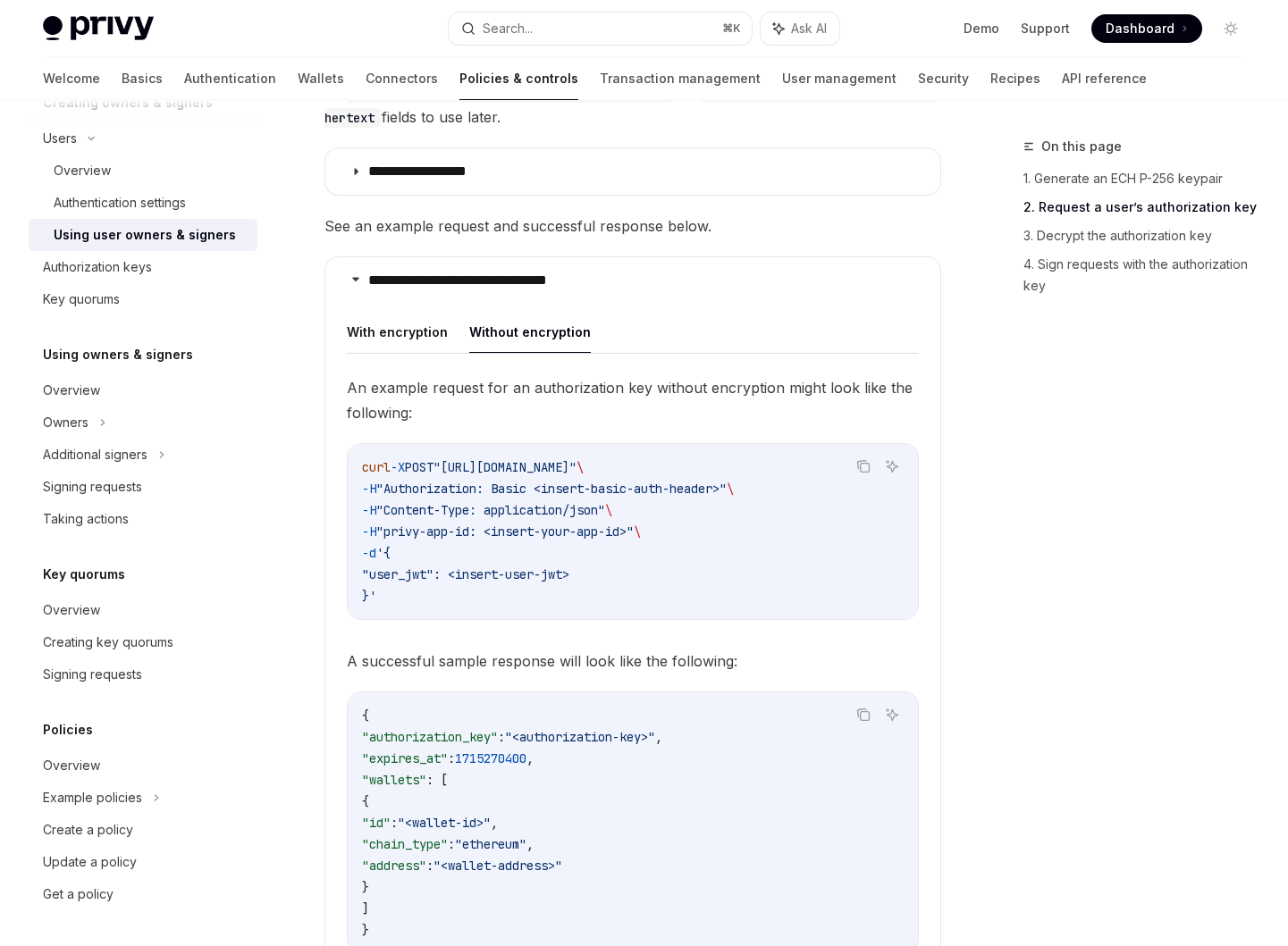
scroll to position [1999, 0]
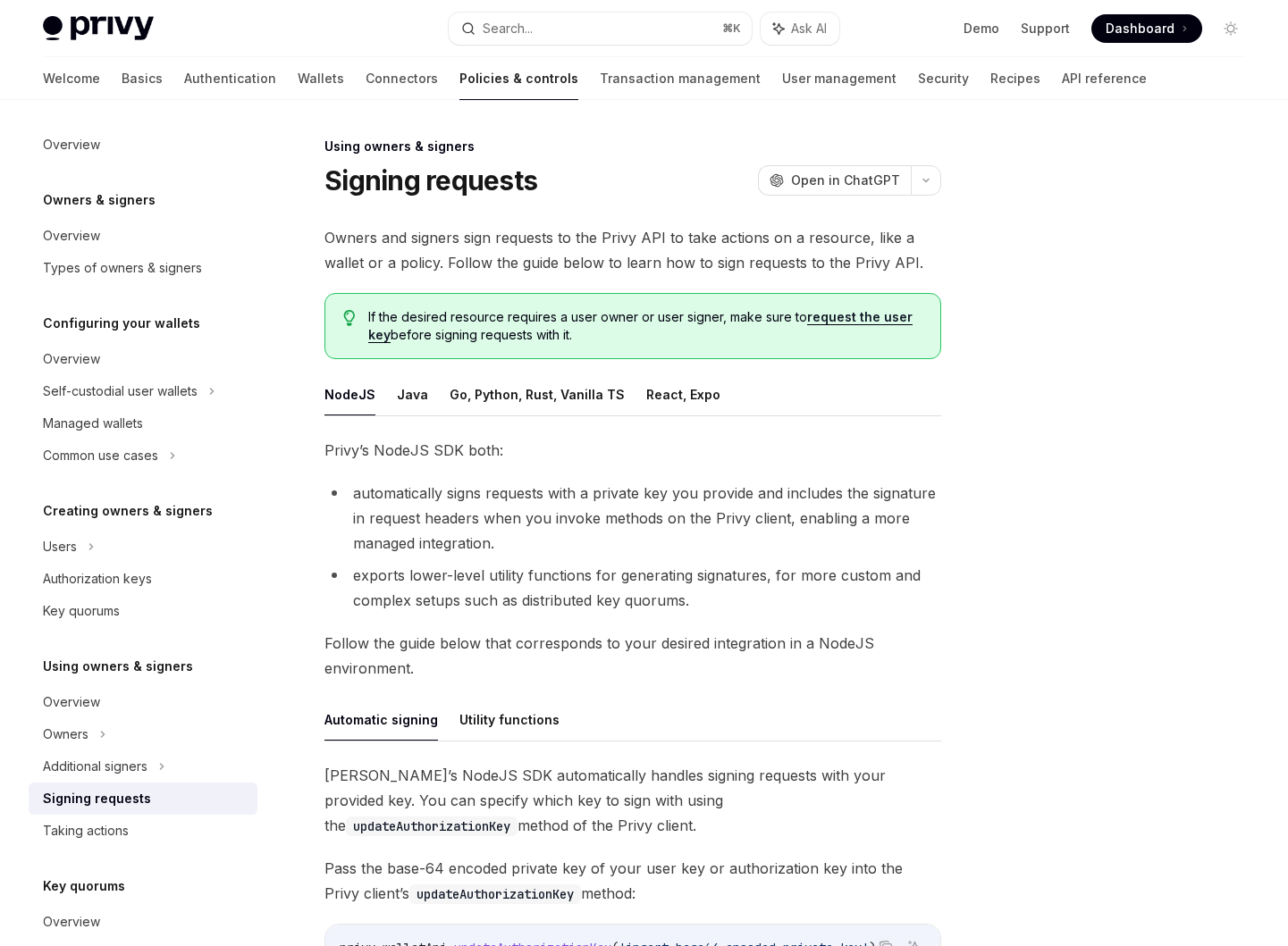
type textarea "*"
